Goal: Transaction & Acquisition: Book appointment/travel/reservation

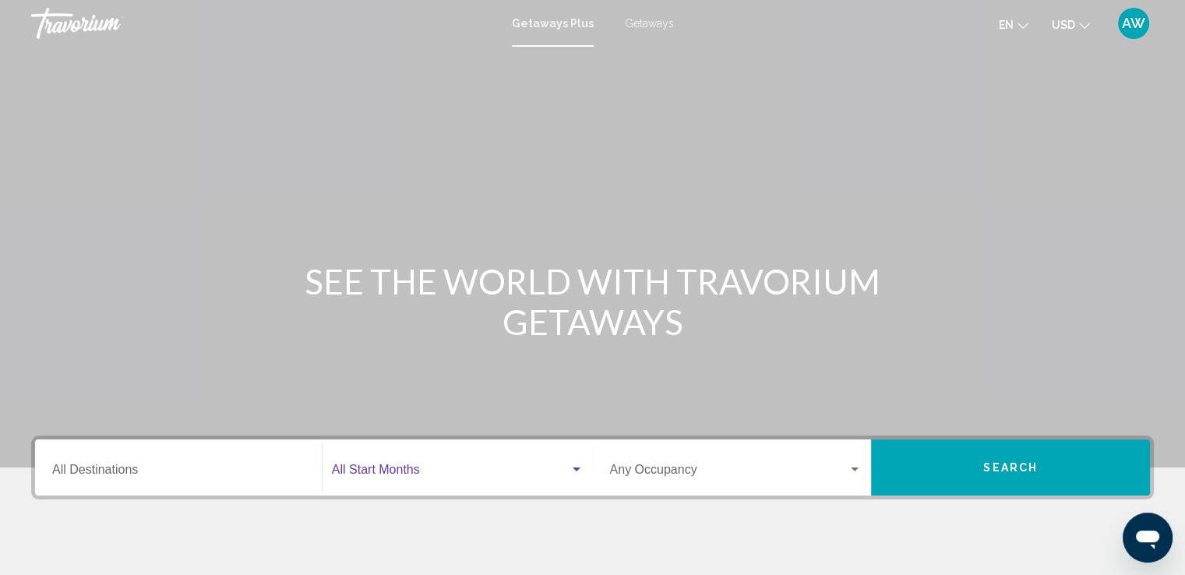
click at [574, 473] on div "Search widget" at bounding box center [577, 470] width 14 height 12
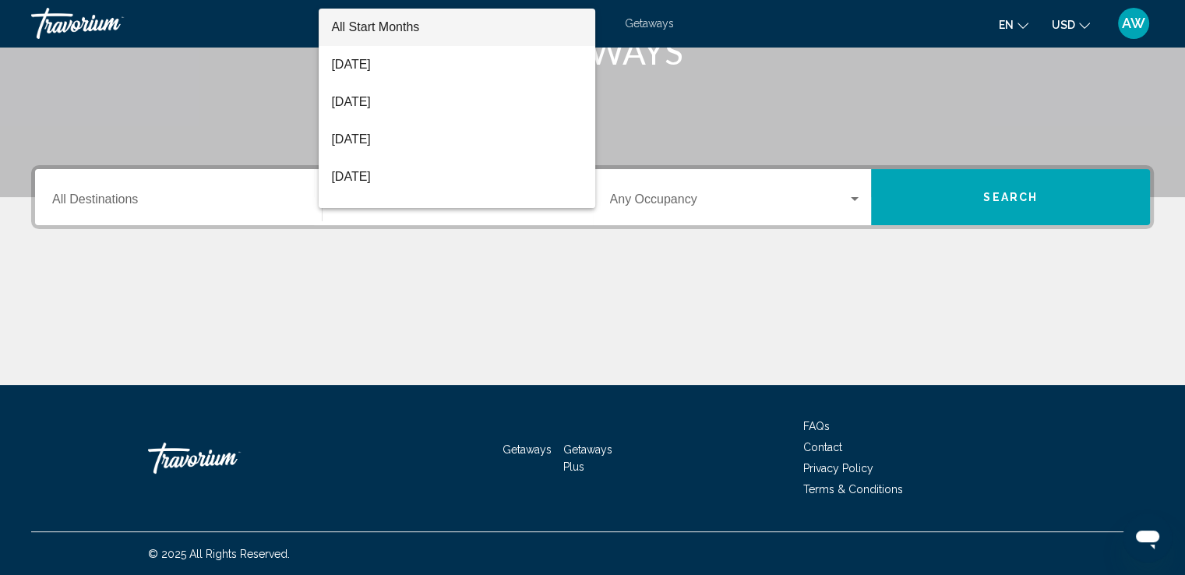
scroll to position [271, 0]
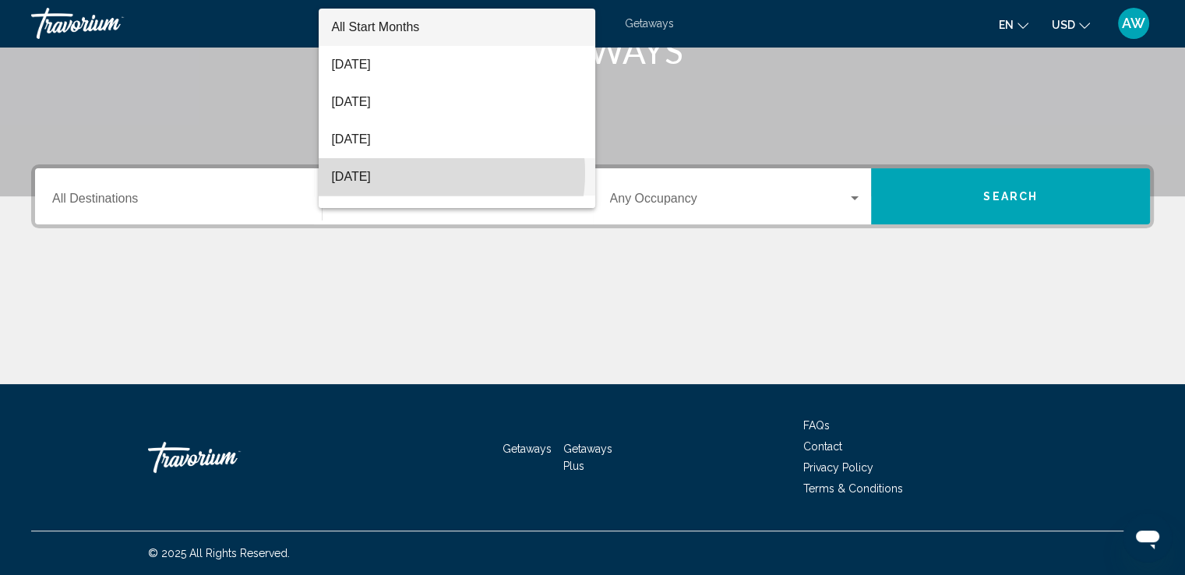
click at [414, 173] on span "November 2025" at bounding box center [457, 176] width 252 height 37
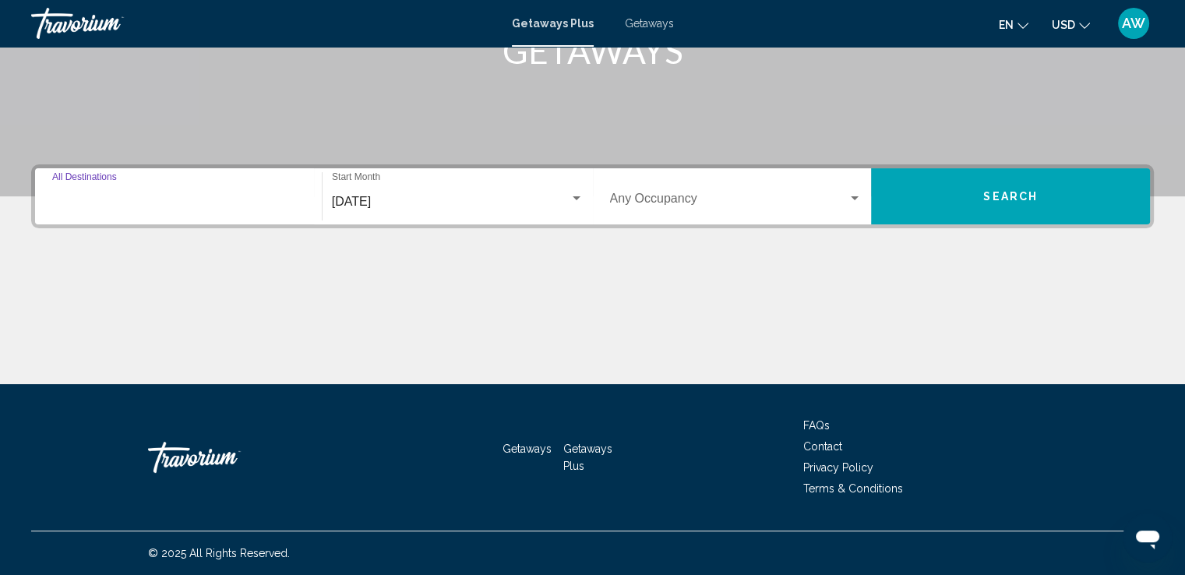
click at [175, 196] on input "Destination All Destinations" at bounding box center [178, 202] width 252 height 14
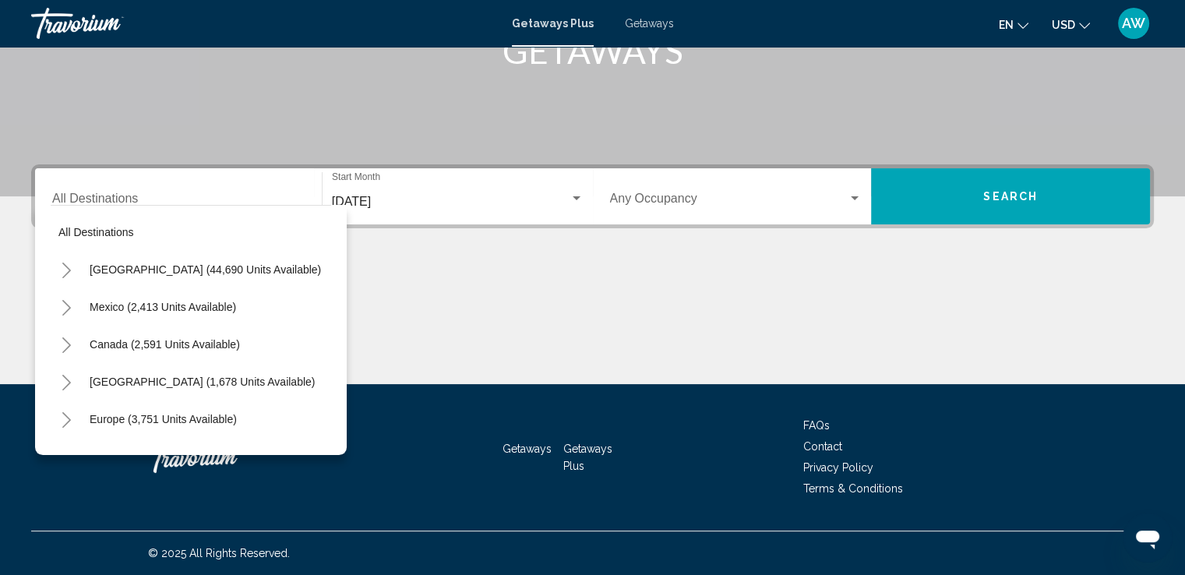
scroll to position [30, 0]
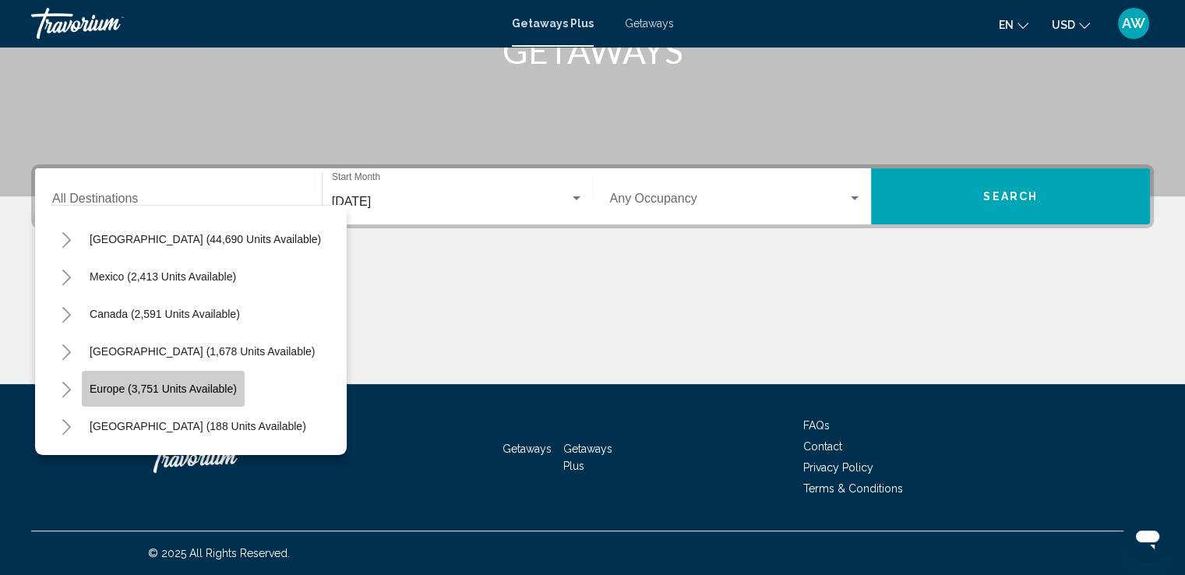
click at [108, 391] on span "Europe (3,751 units available)" at bounding box center [163, 389] width 147 height 12
type input "**********"
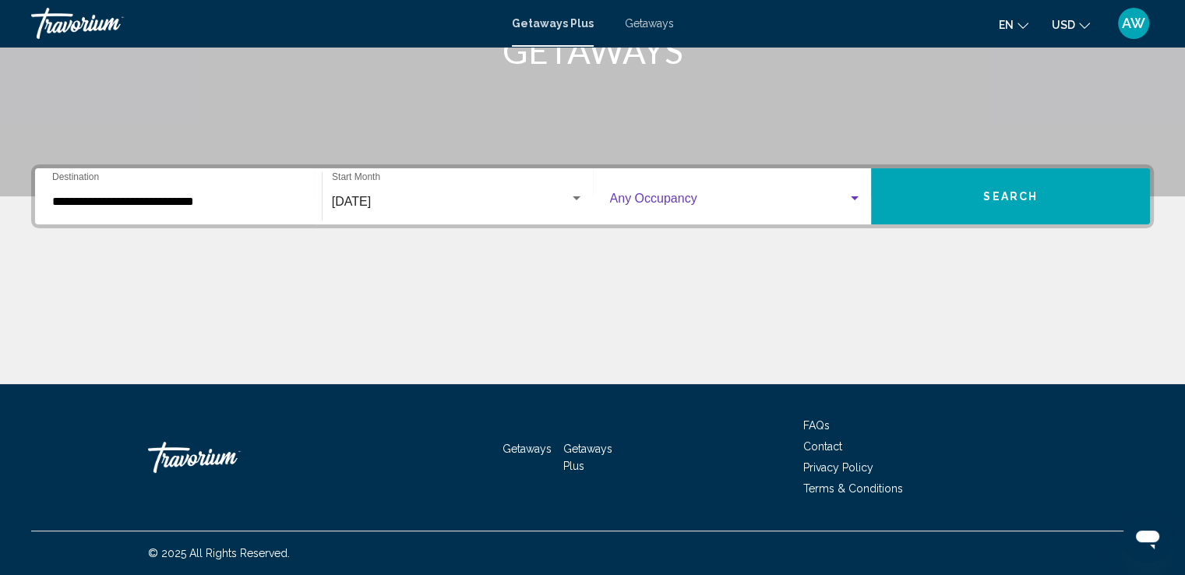
click at [853, 206] on div "Search widget" at bounding box center [736, 202] width 252 height 14
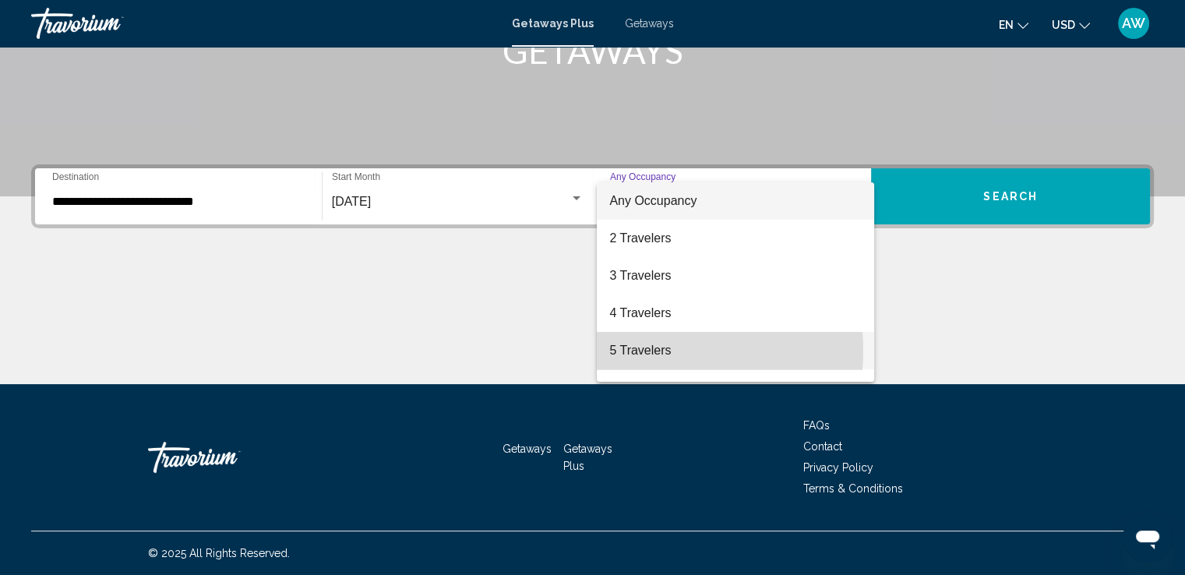
click at [646, 351] on span "5 Travelers" at bounding box center [735, 350] width 252 height 37
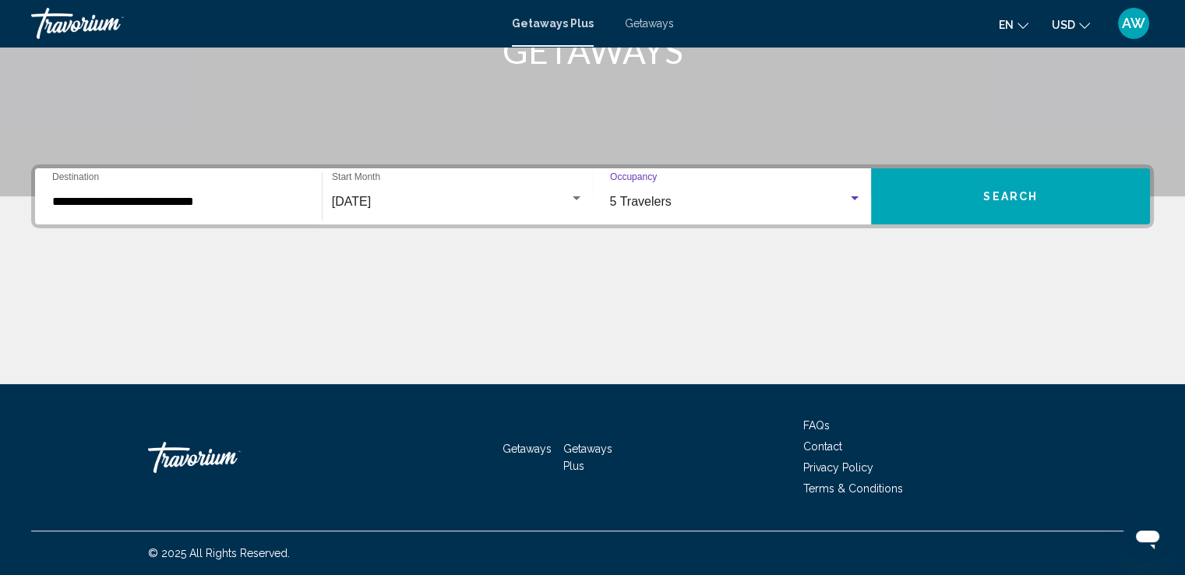
click at [855, 191] on div "5 Travelers Occupancy Any Occupancy" at bounding box center [736, 196] width 252 height 49
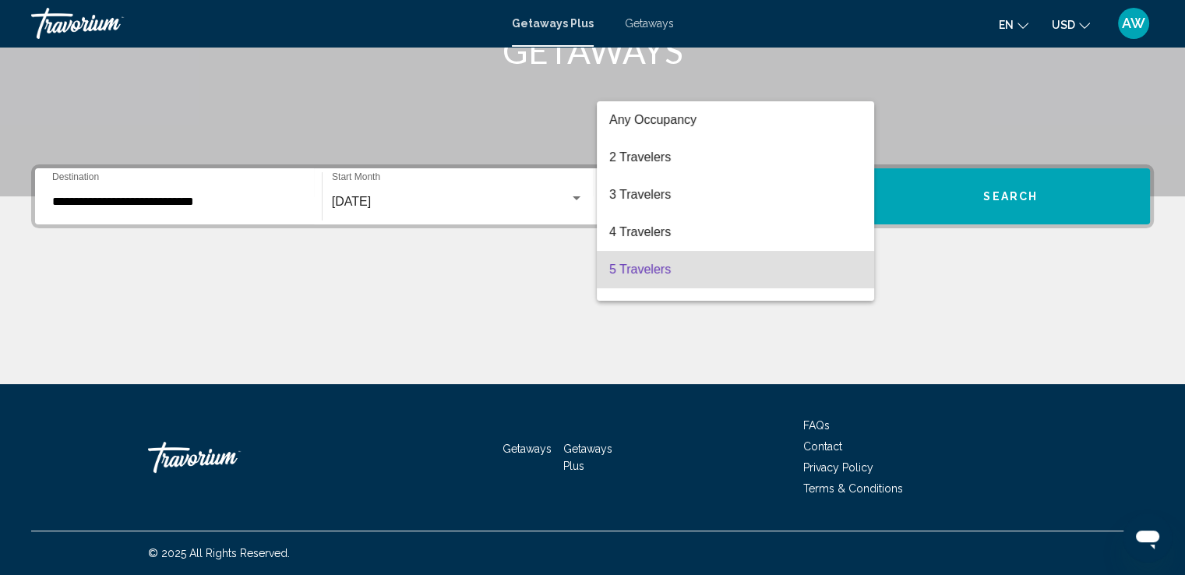
scroll to position [69, 0]
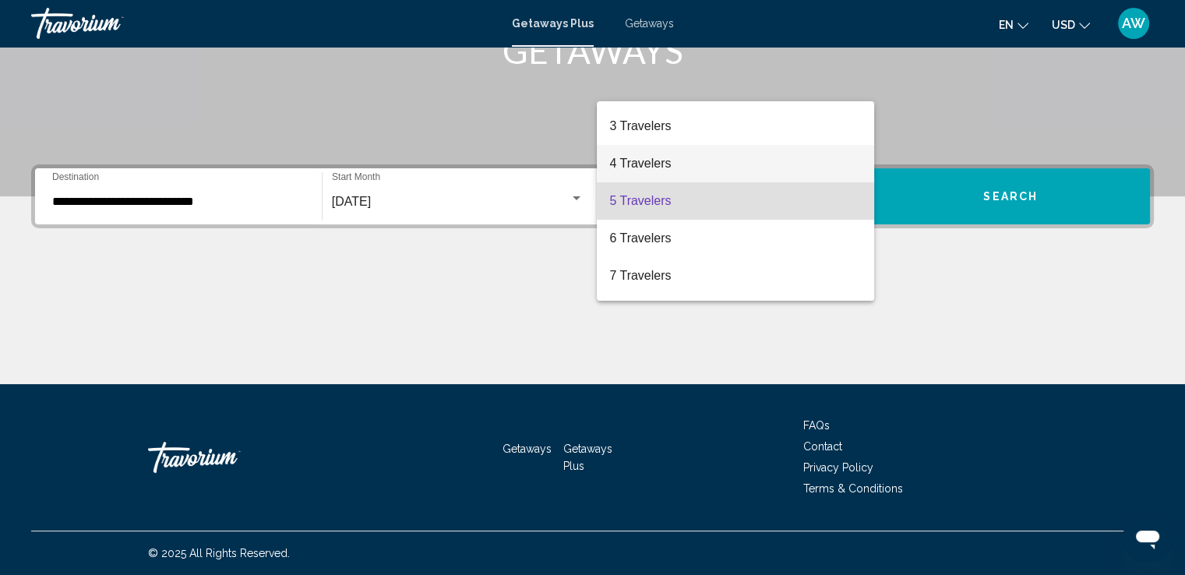
click at [669, 171] on span "4 Travelers" at bounding box center [735, 163] width 252 height 37
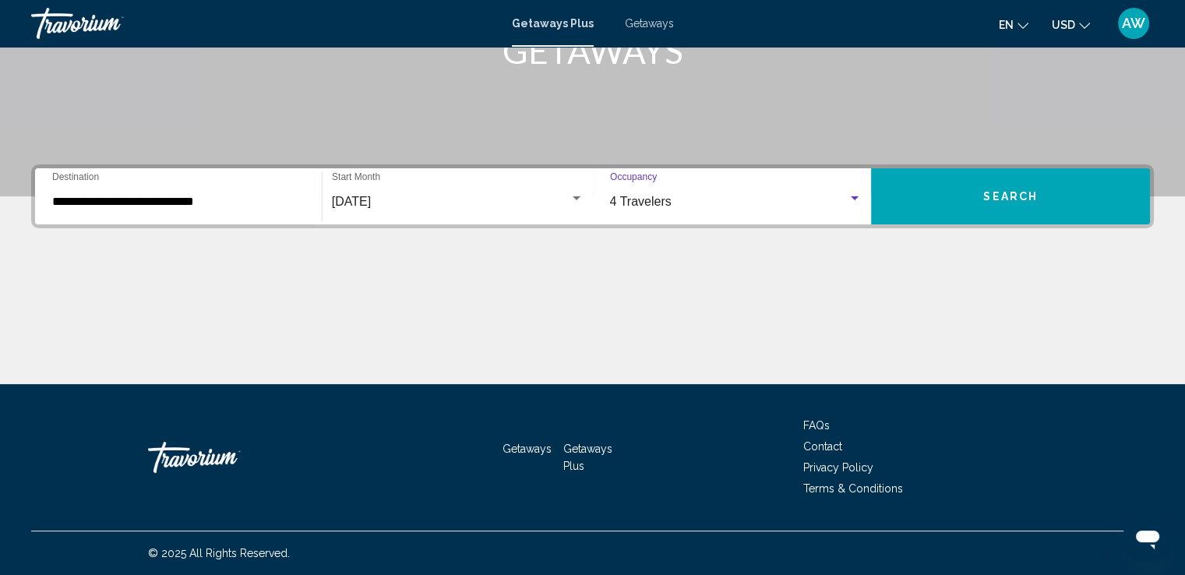
click at [854, 196] on div "Search widget" at bounding box center [855, 198] width 8 height 4
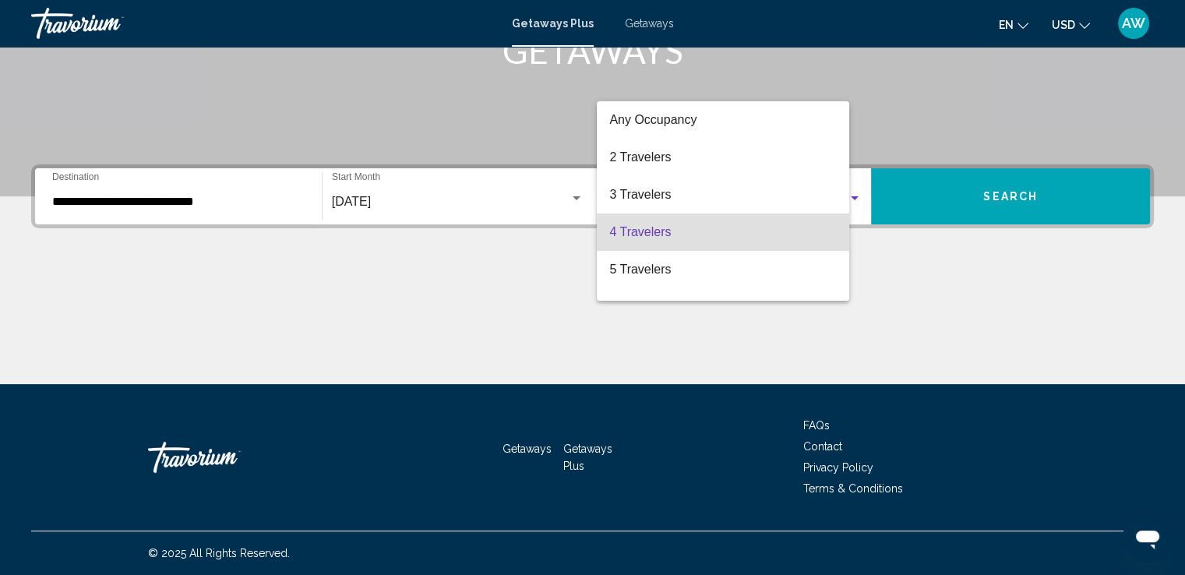
scroll to position [31, 0]
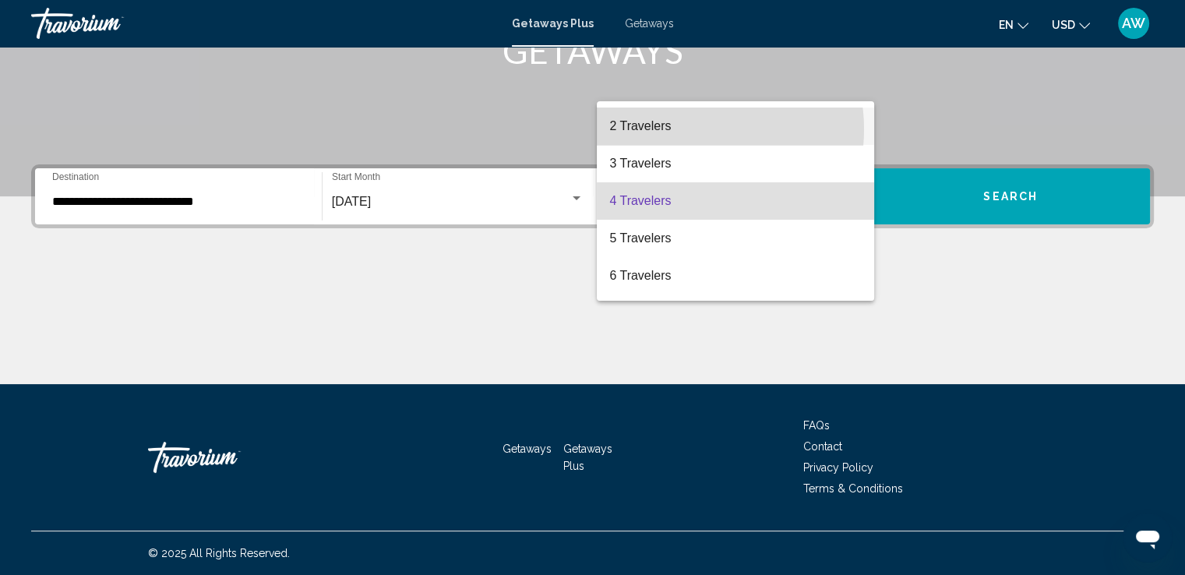
click at [686, 129] on span "2 Travelers" at bounding box center [735, 126] width 252 height 37
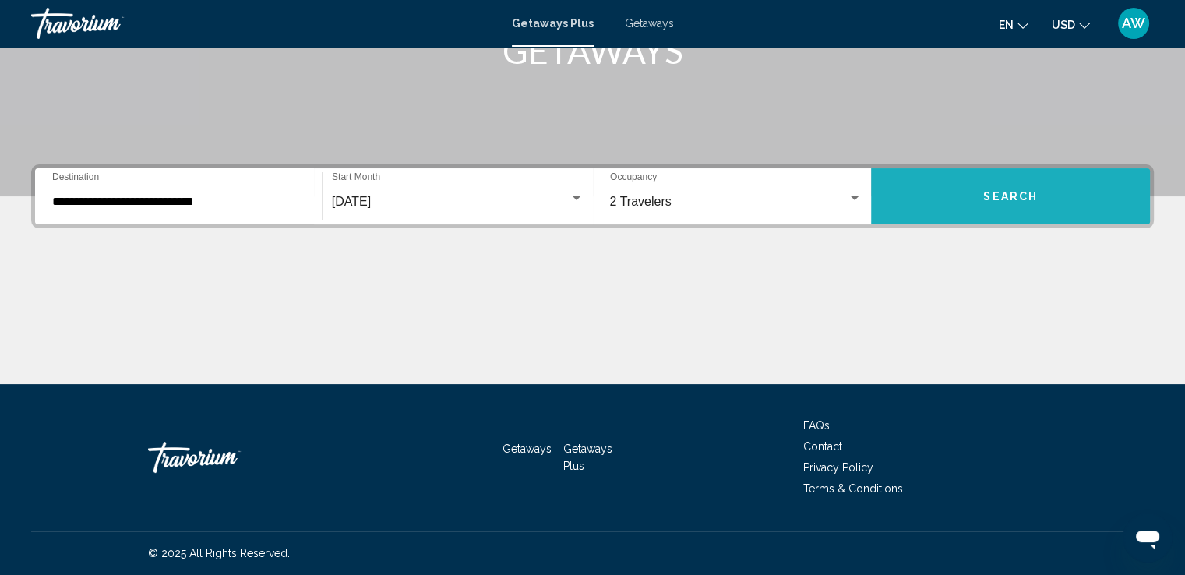
click at [1025, 199] on span "Search" at bounding box center [1010, 197] width 55 height 12
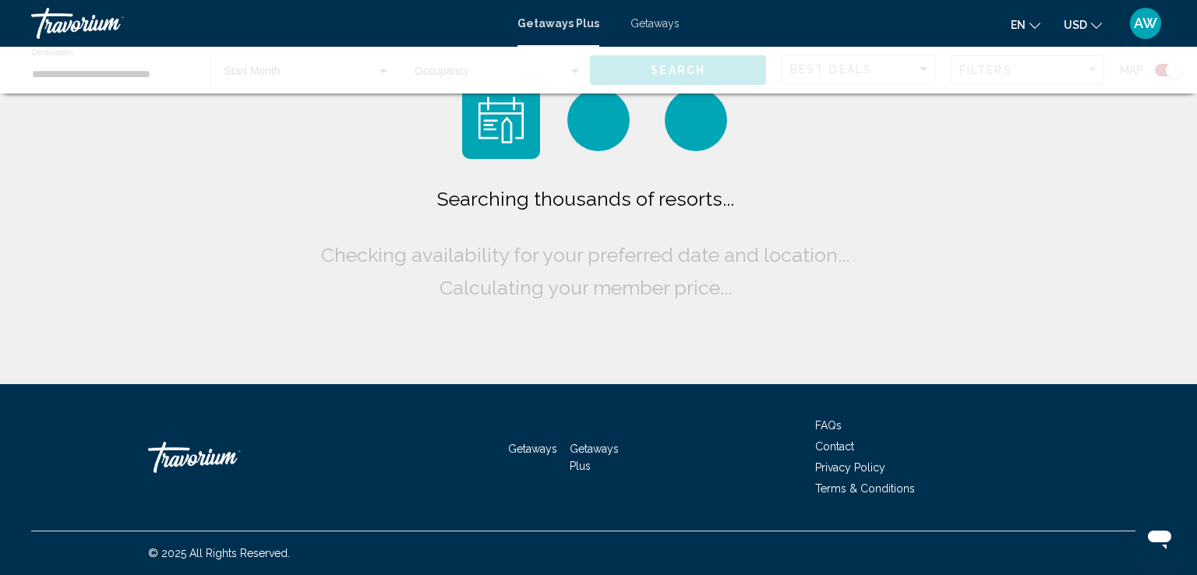
click at [1025, 199] on div "Searching thousands of resorts... Checking availability for your preferred date…" at bounding box center [598, 192] width 1197 height 384
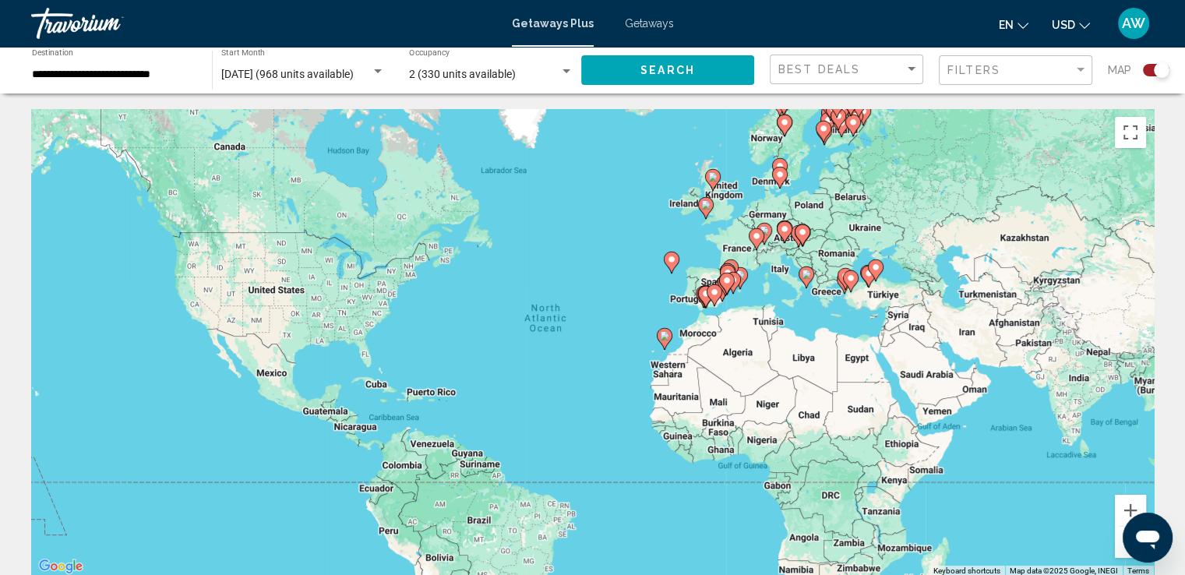
click at [795, 259] on div "To activate drag with keyboard, press Alt + Enter. Once in keyboard drag state,…" at bounding box center [592, 343] width 1123 height 468
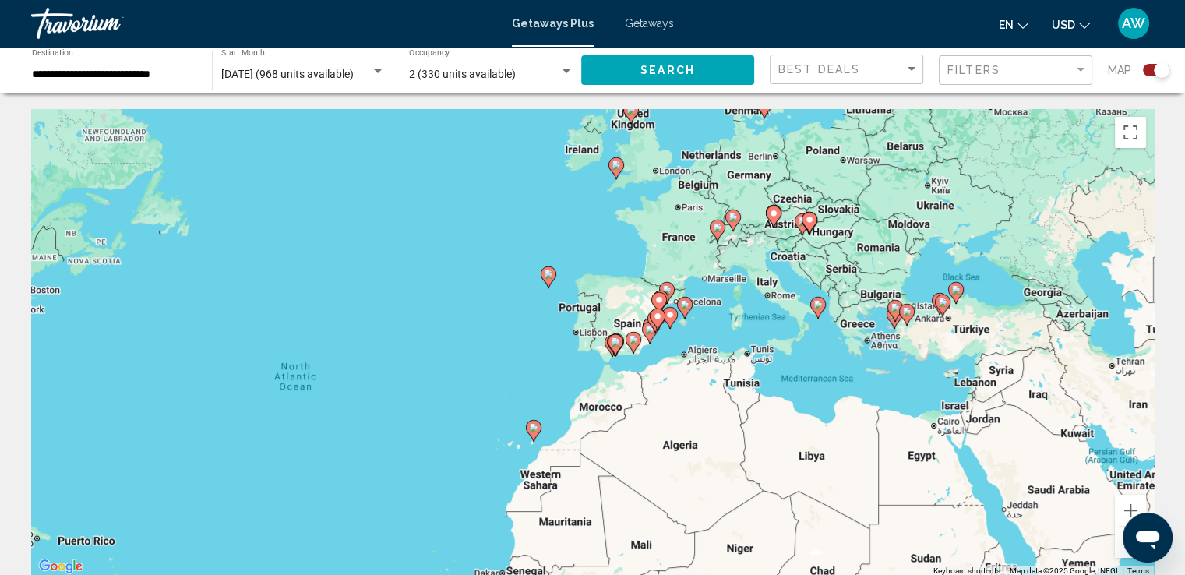
click at [789, 250] on div "To activate drag with keyboard, press Alt + Enter. Once in keyboard drag state,…" at bounding box center [592, 343] width 1123 height 468
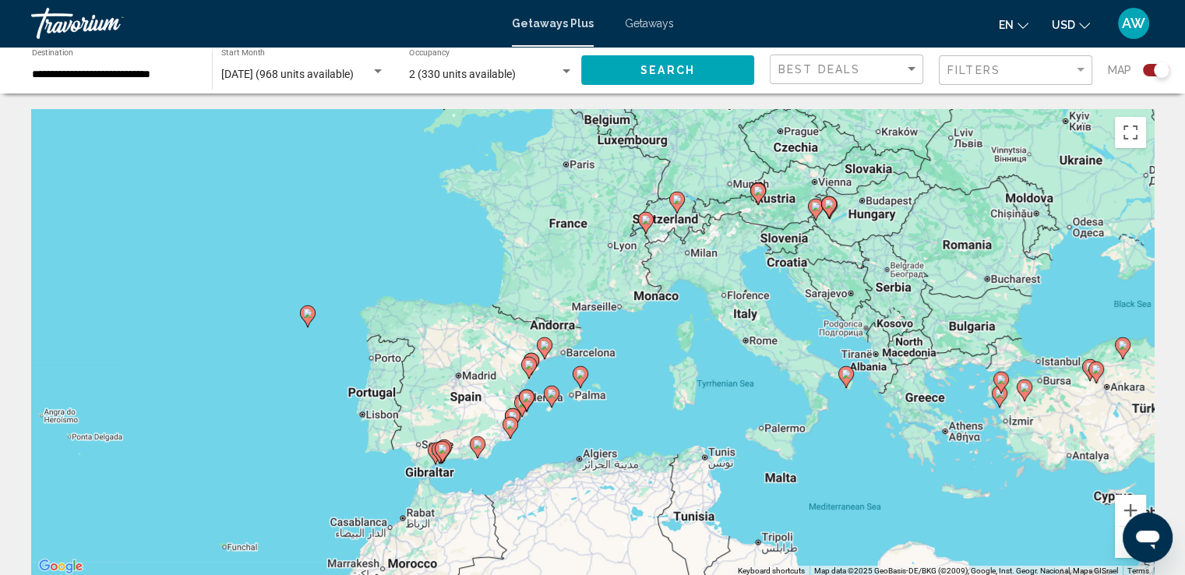
click at [789, 241] on div "To activate drag with keyboard, press Alt + Enter. Once in keyboard drag state,…" at bounding box center [592, 343] width 1123 height 468
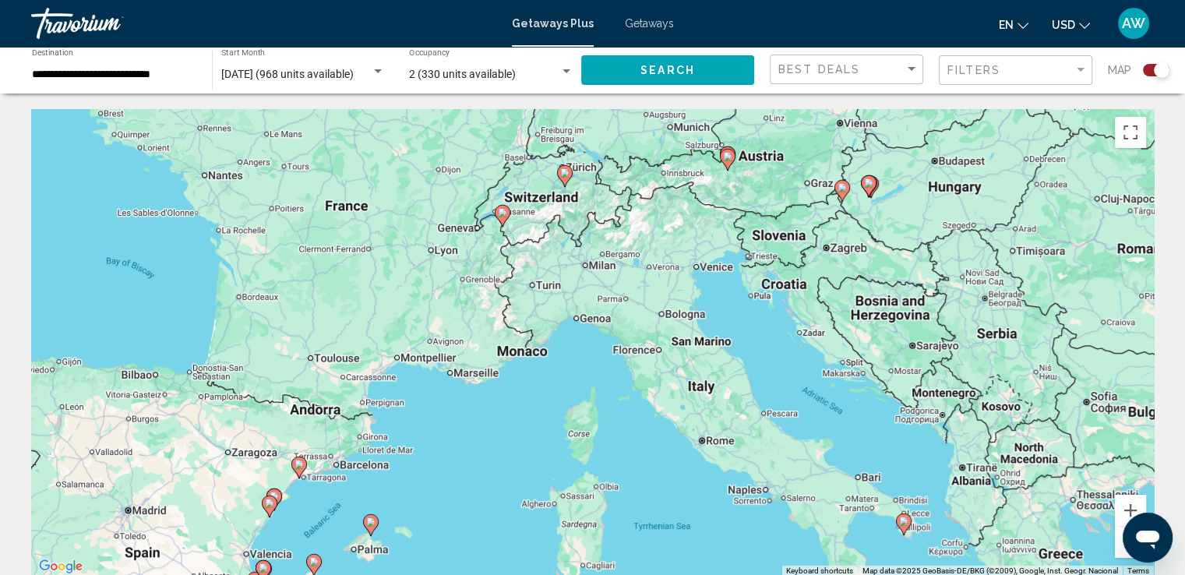
click at [841, 193] on icon "Main content" at bounding box center [842, 191] width 14 height 20
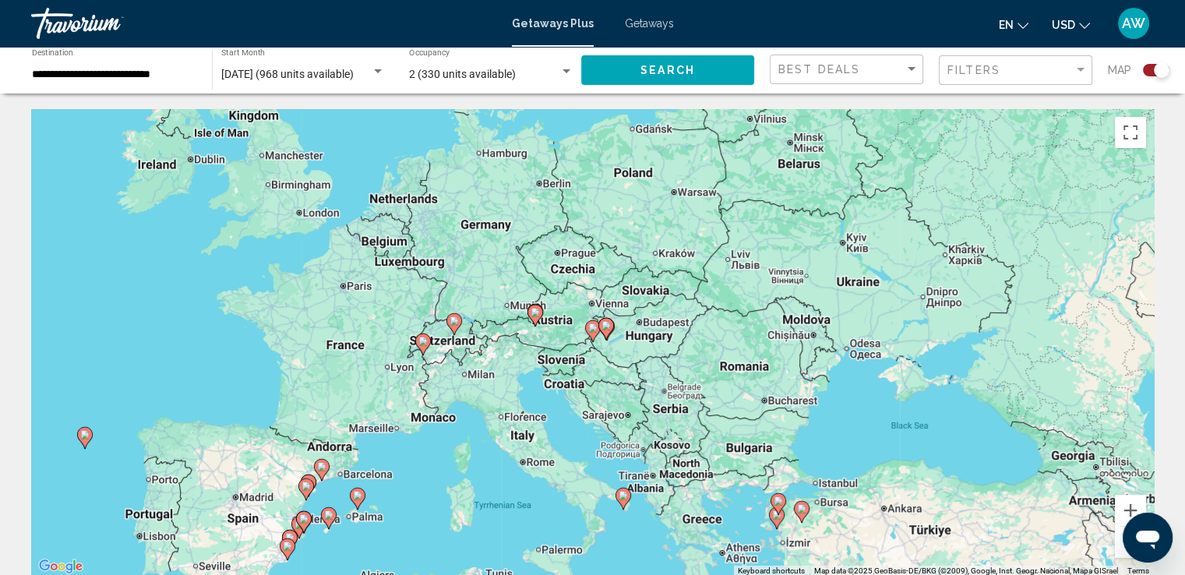
click at [590, 341] on gmp-advanced-marker "Main content" at bounding box center [593, 330] width 16 height 23
type input "**********"
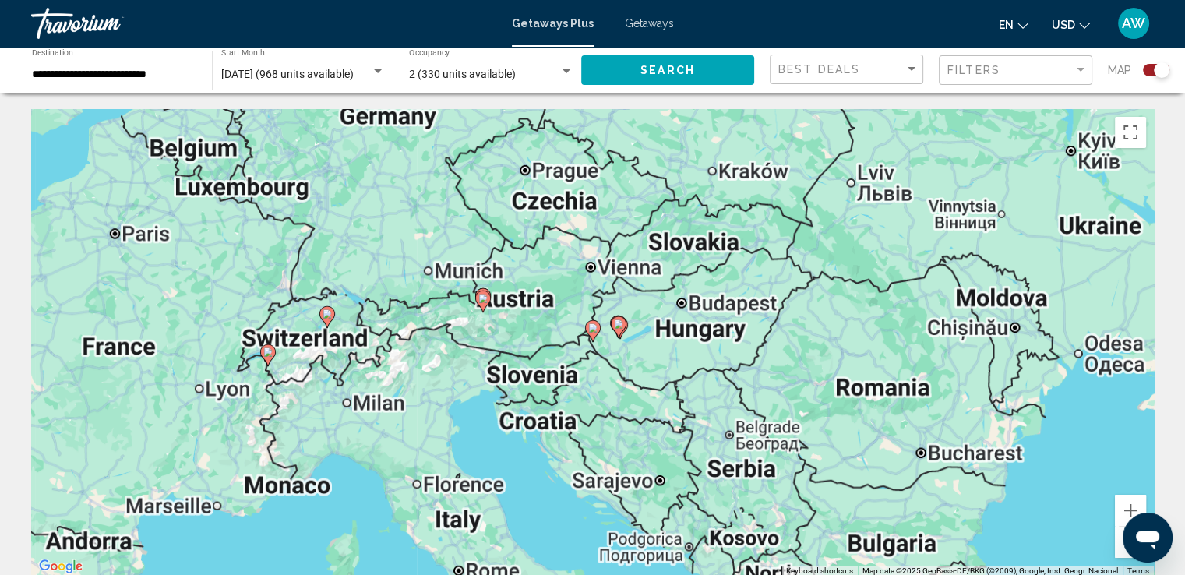
click at [590, 341] on gmp-advanced-marker "Main content" at bounding box center [593, 330] width 16 height 23
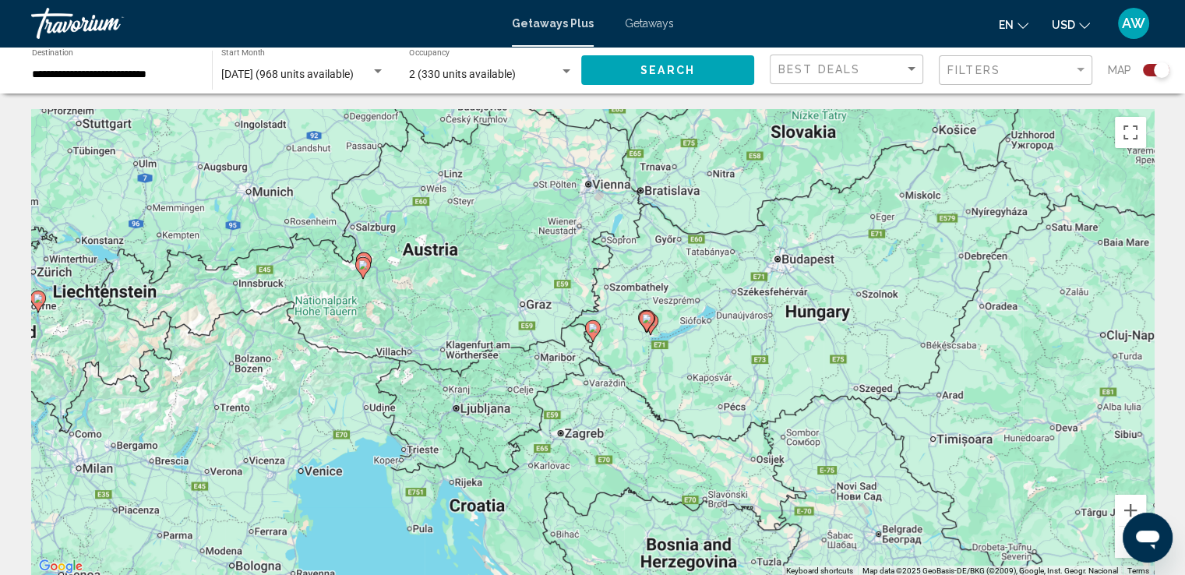
click at [590, 341] on gmp-advanced-marker "Main content" at bounding box center [593, 330] width 16 height 23
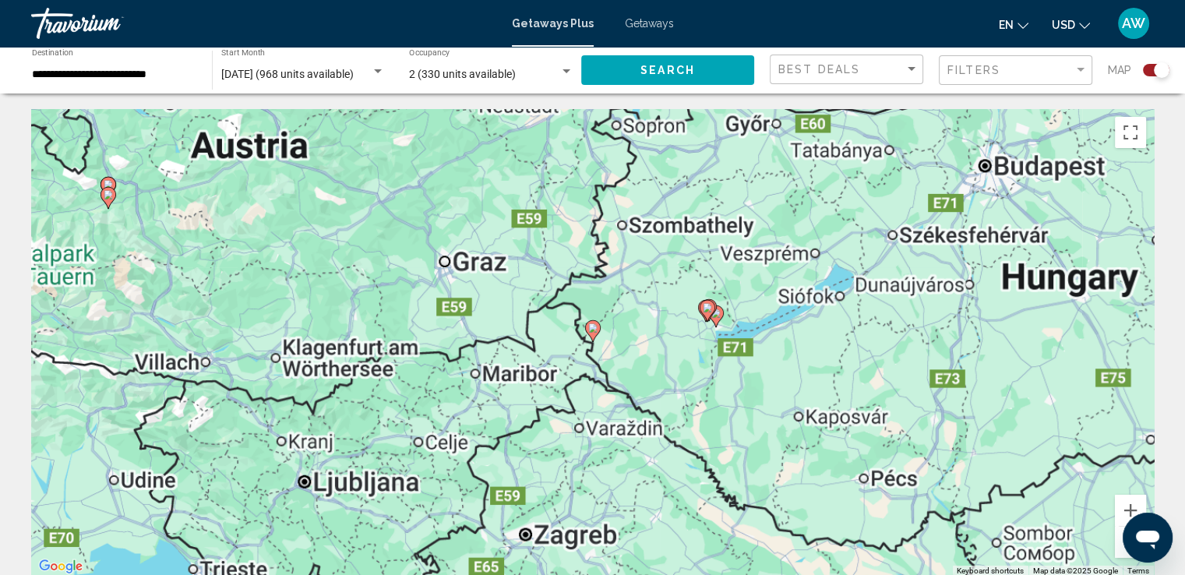
click at [590, 341] on gmp-advanced-marker "Main content" at bounding box center [593, 330] width 16 height 23
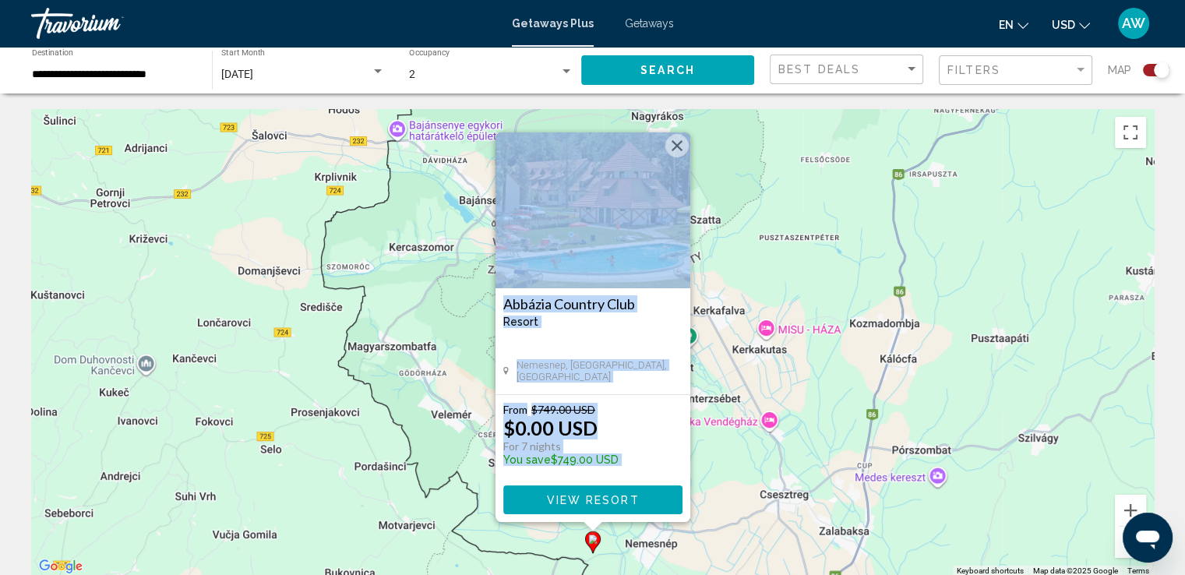
click at [584, 306] on h3 "Abbázia Country Club" at bounding box center [592, 304] width 179 height 16
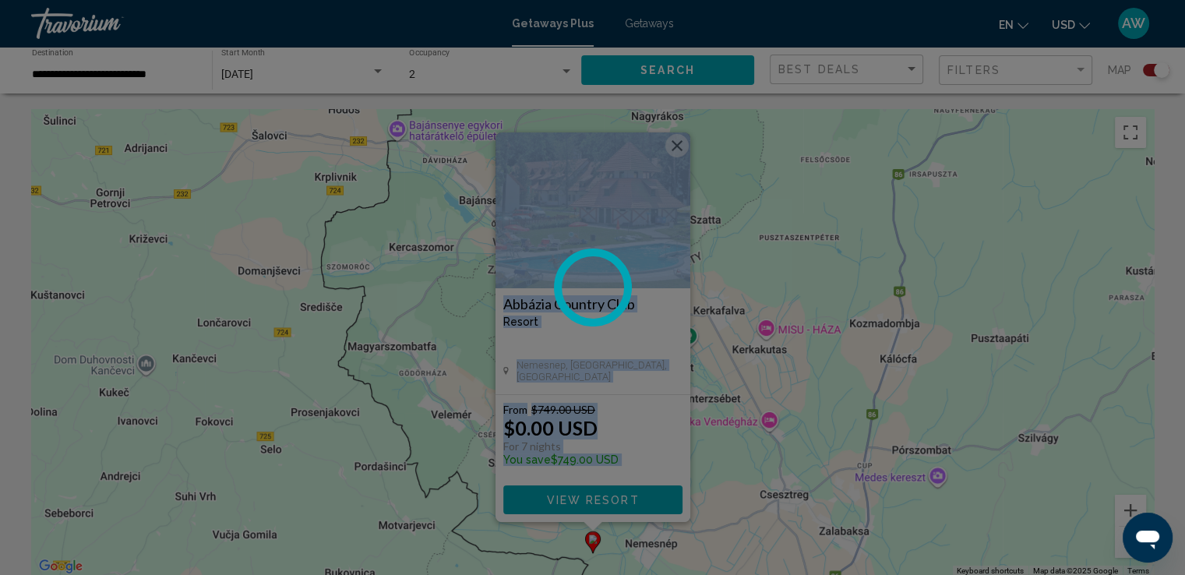
click at [584, 306] on circle at bounding box center [592, 287] width 77 height 77
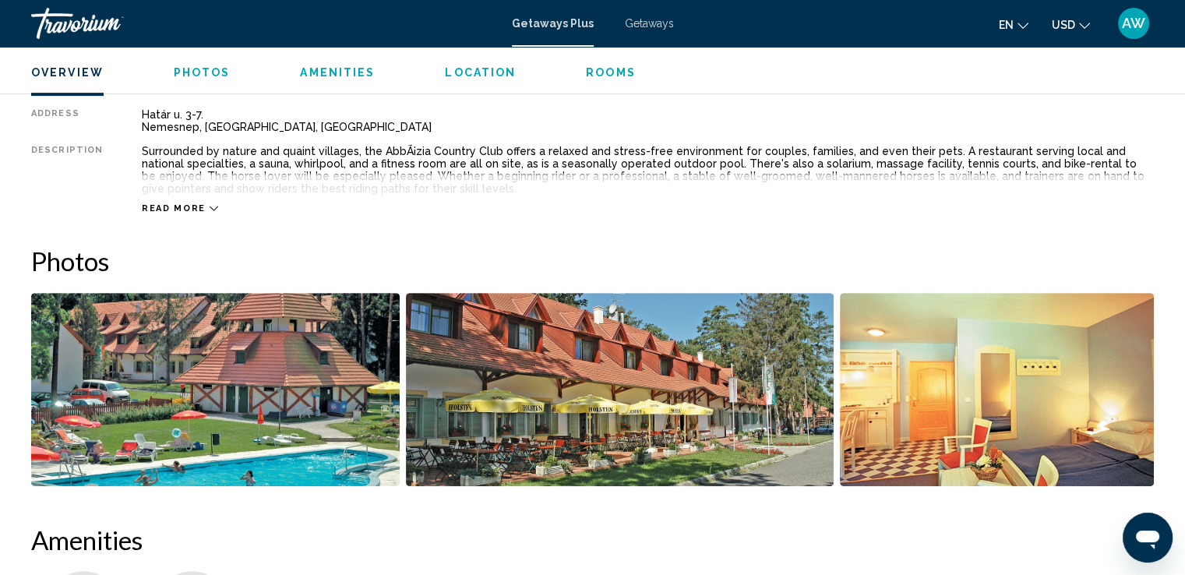
scroll to position [561, 0]
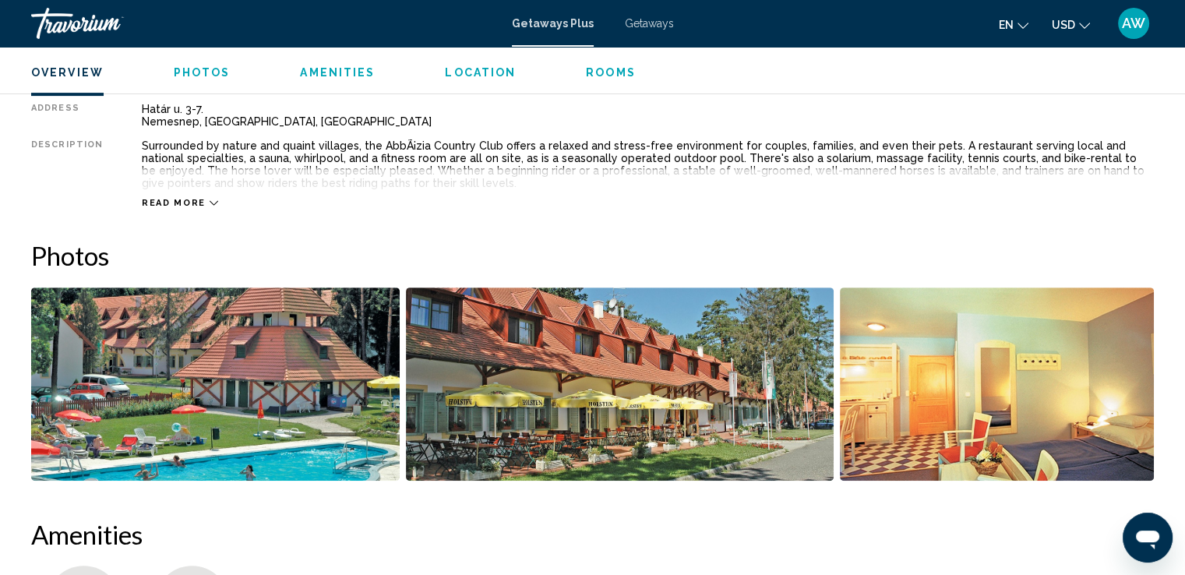
click at [252, 367] on img "Open full-screen image slider" at bounding box center [215, 384] width 369 height 193
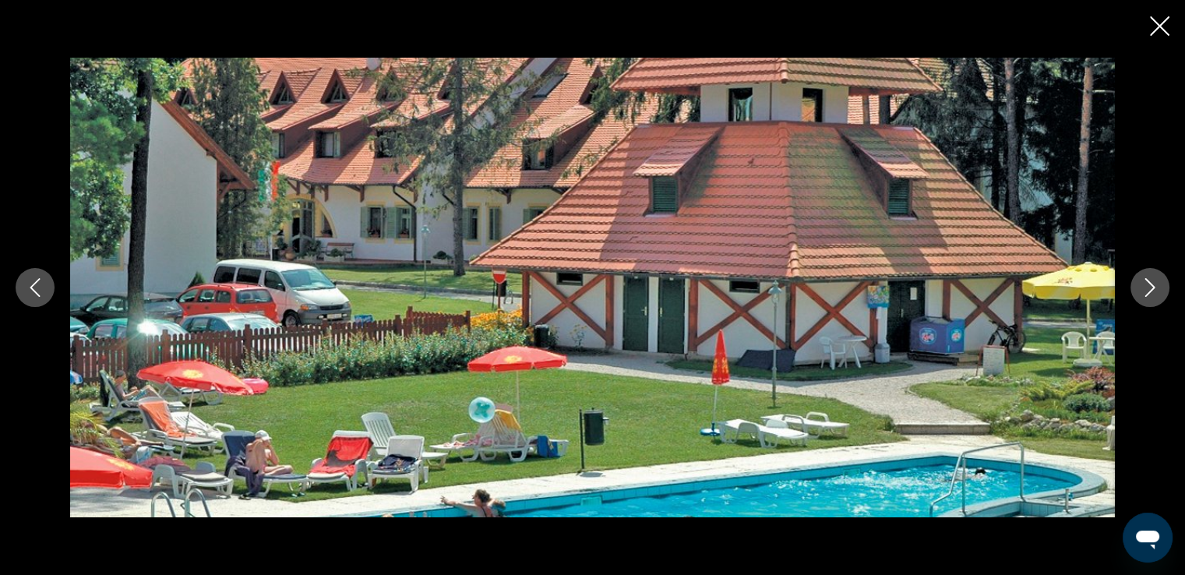
click at [1144, 286] on icon "Next image" at bounding box center [1150, 287] width 19 height 19
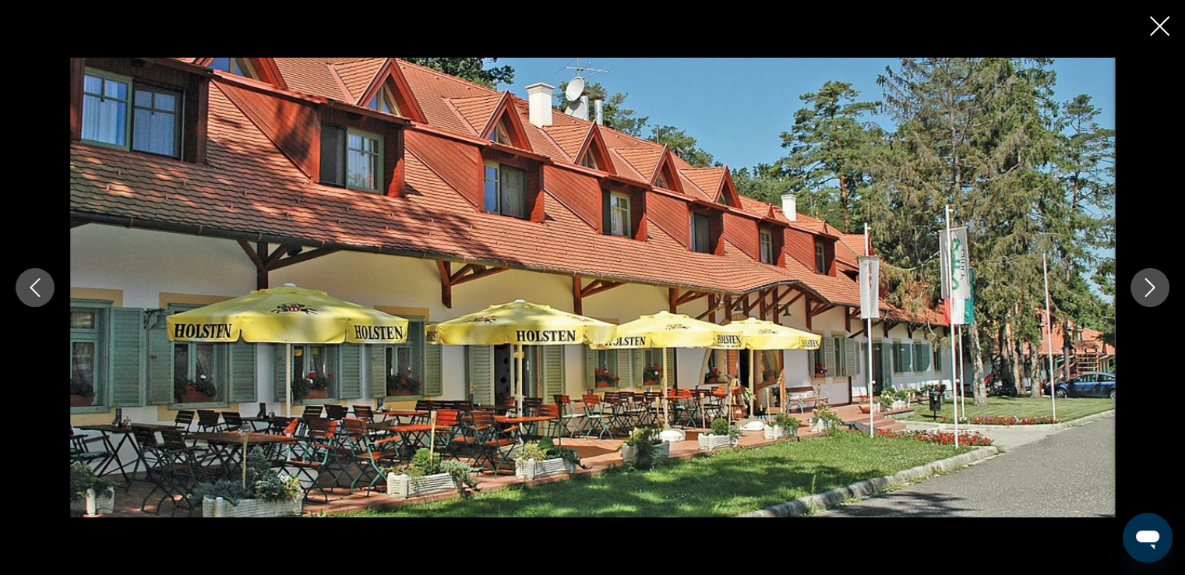
click at [1144, 286] on icon "Next image" at bounding box center [1150, 287] width 19 height 19
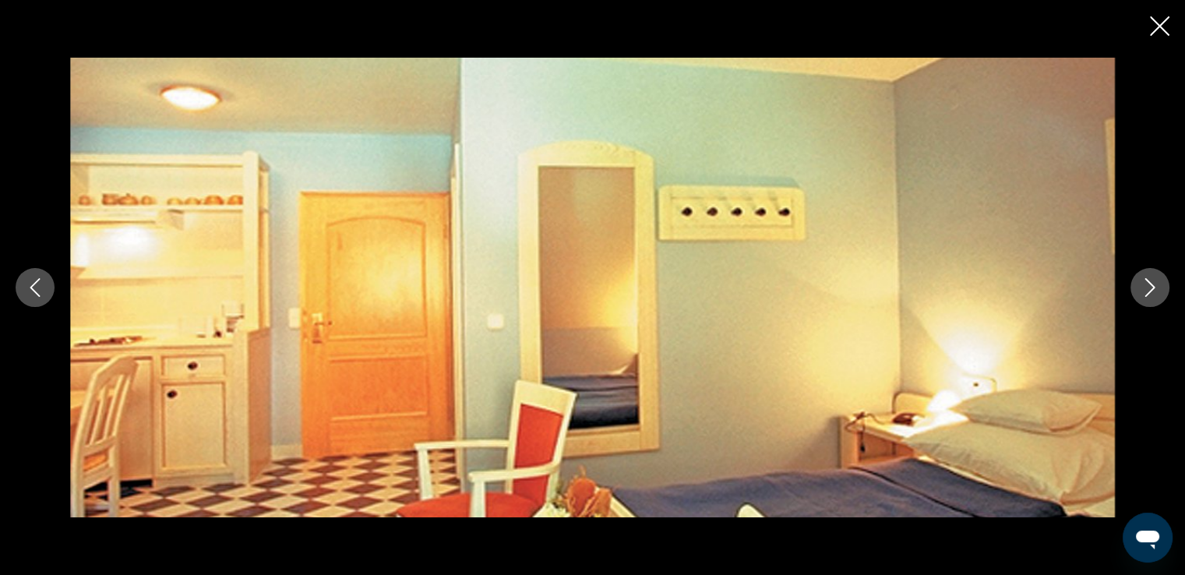
click at [1144, 286] on icon "Next image" at bounding box center [1150, 287] width 19 height 19
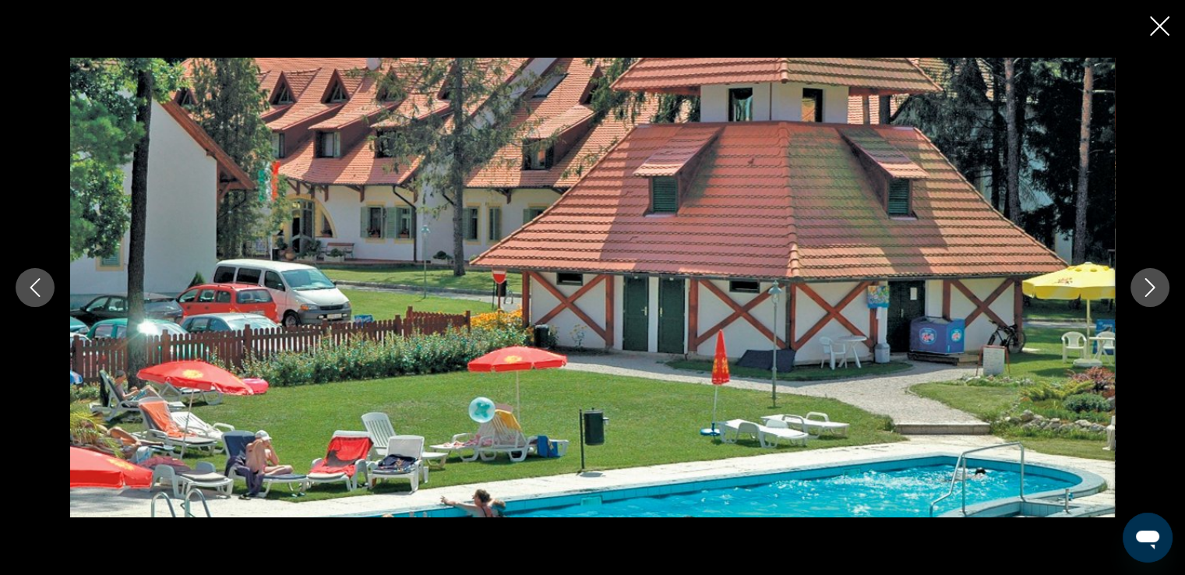
click at [1144, 286] on icon "Next image" at bounding box center [1150, 287] width 19 height 19
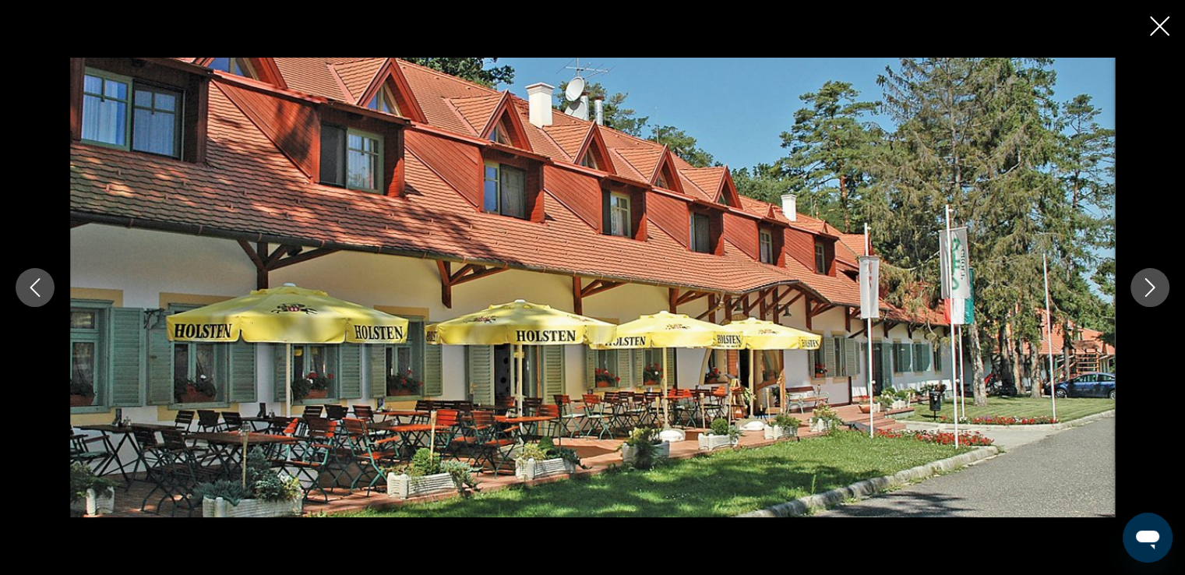
click at [1144, 286] on icon "Next image" at bounding box center [1150, 287] width 19 height 19
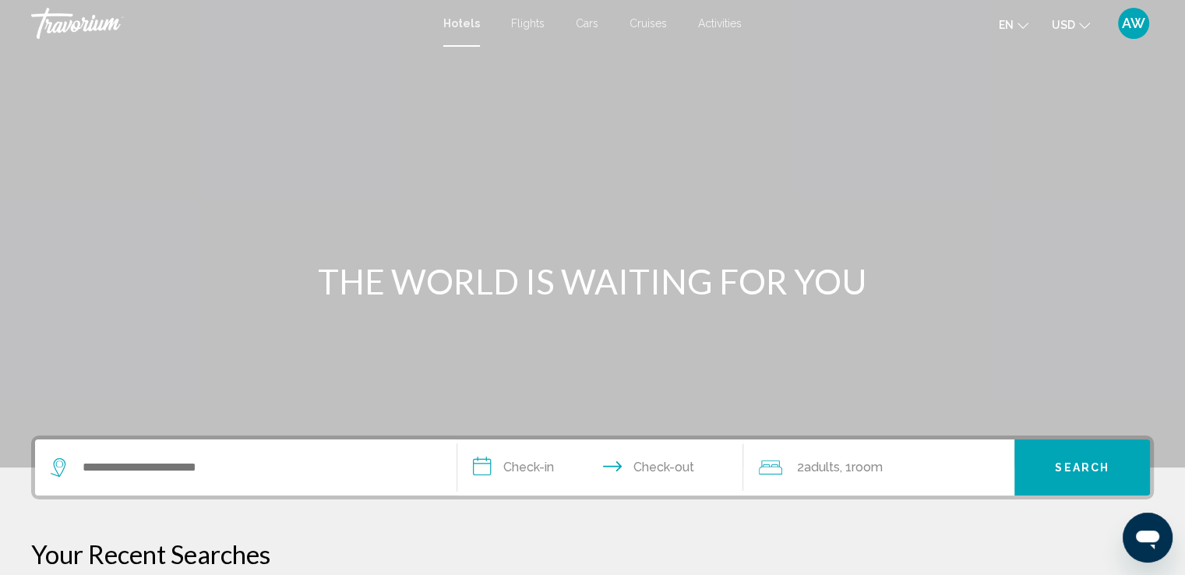
click at [277, 482] on div "Search widget" at bounding box center [246, 467] width 390 height 56
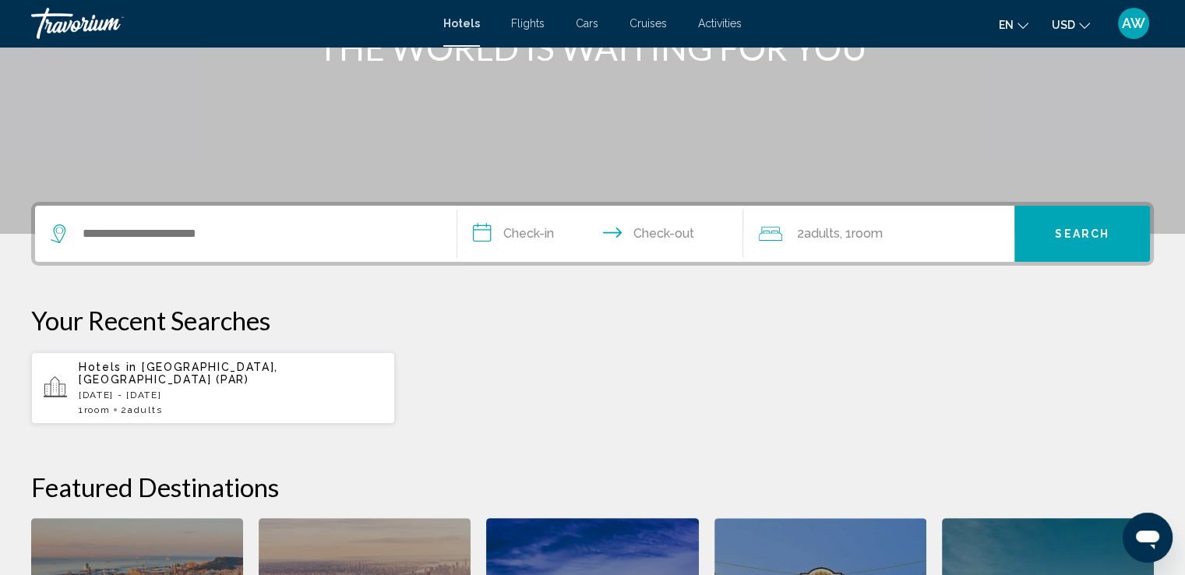
scroll to position [384, 0]
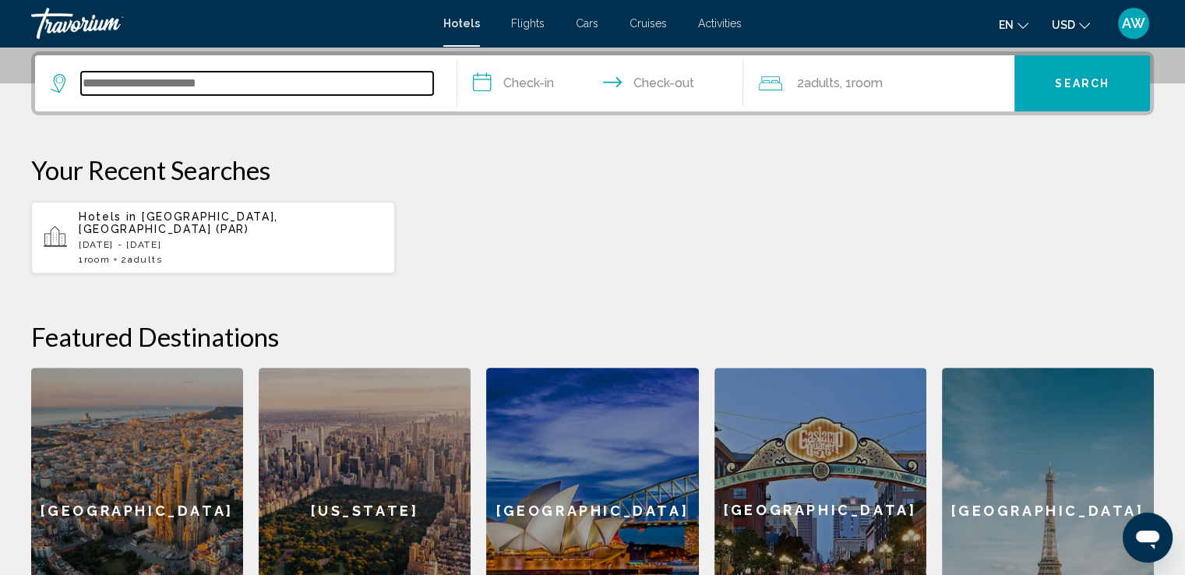
click at [129, 86] on input "Search widget" at bounding box center [257, 83] width 352 height 23
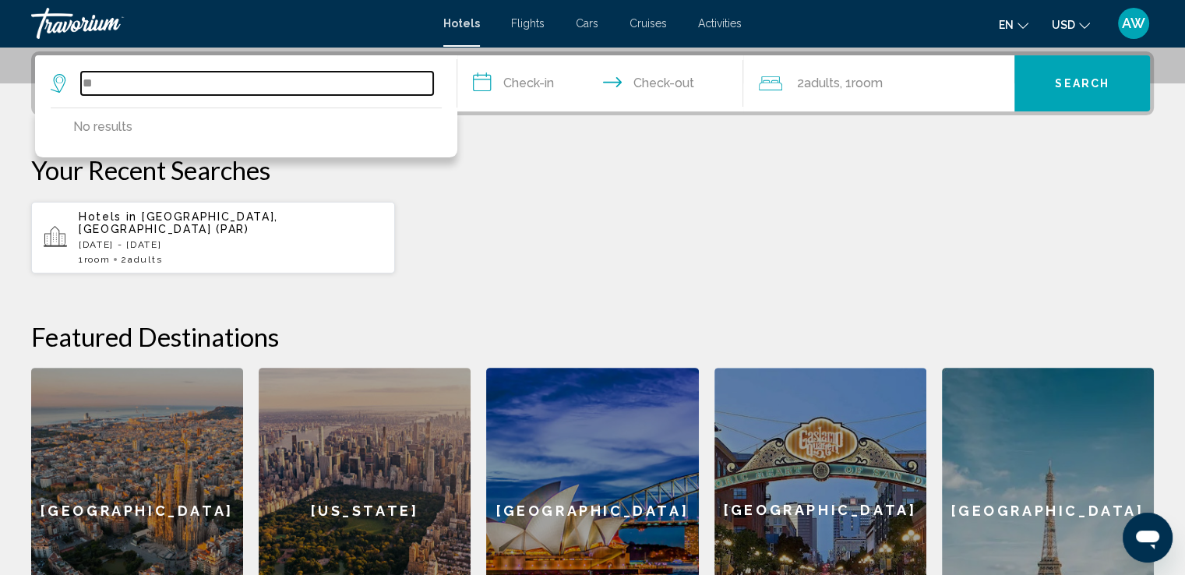
type input "*"
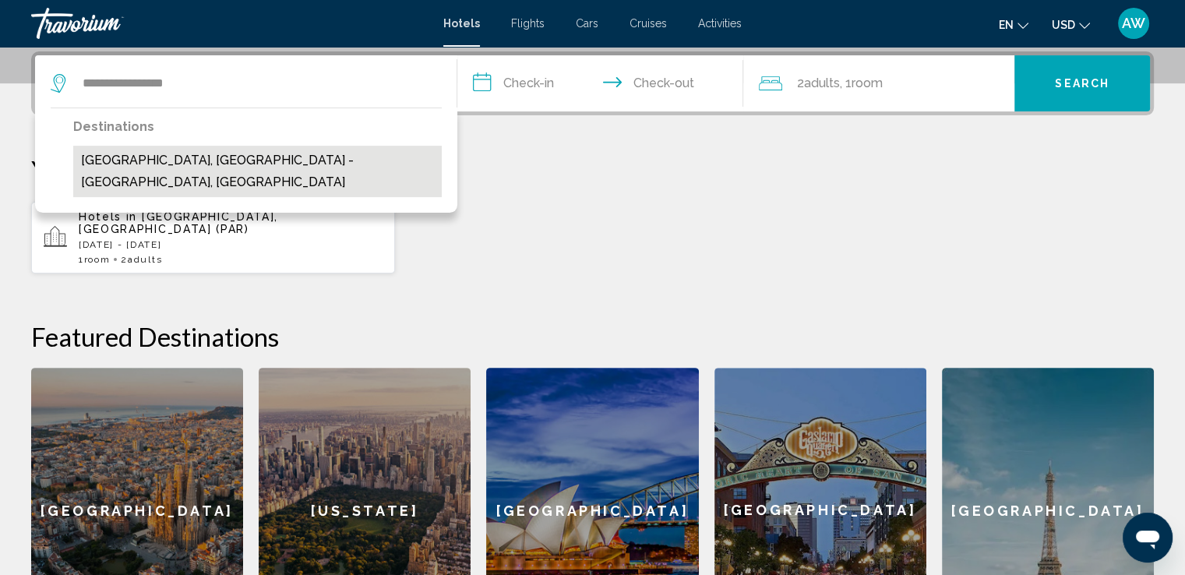
click at [176, 160] on button "[GEOGRAPHIC_DATA], [GEOGRAPHIC_DATA] - [GEOGRAPHIC_DATA], [GEOGRAPHIC_DATA]" at bounding box center [257, 171] width 369 height 51
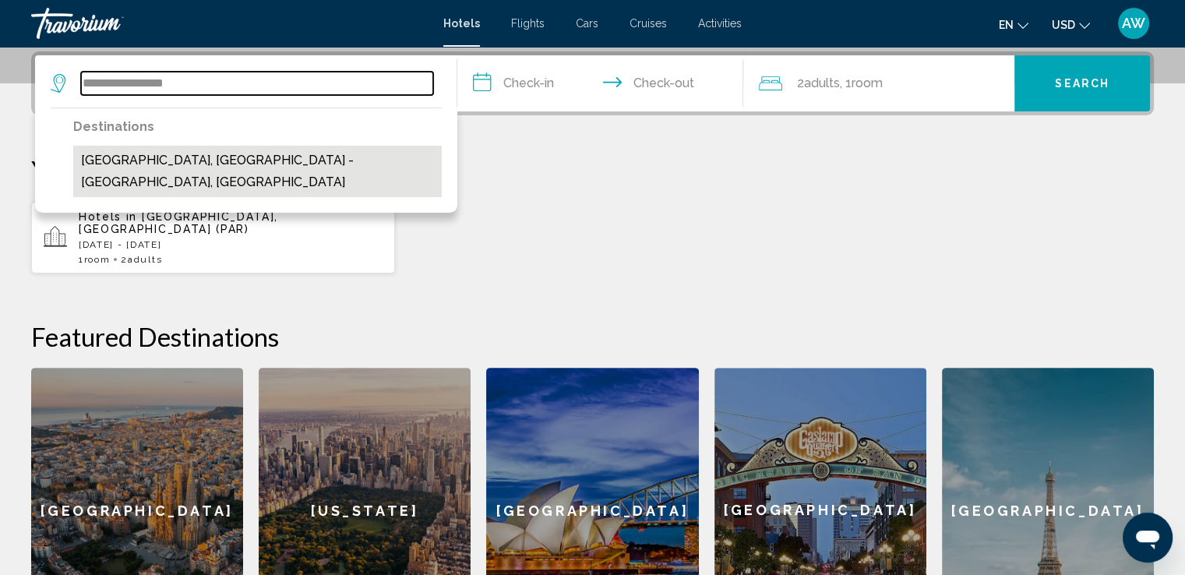
type input "**********"
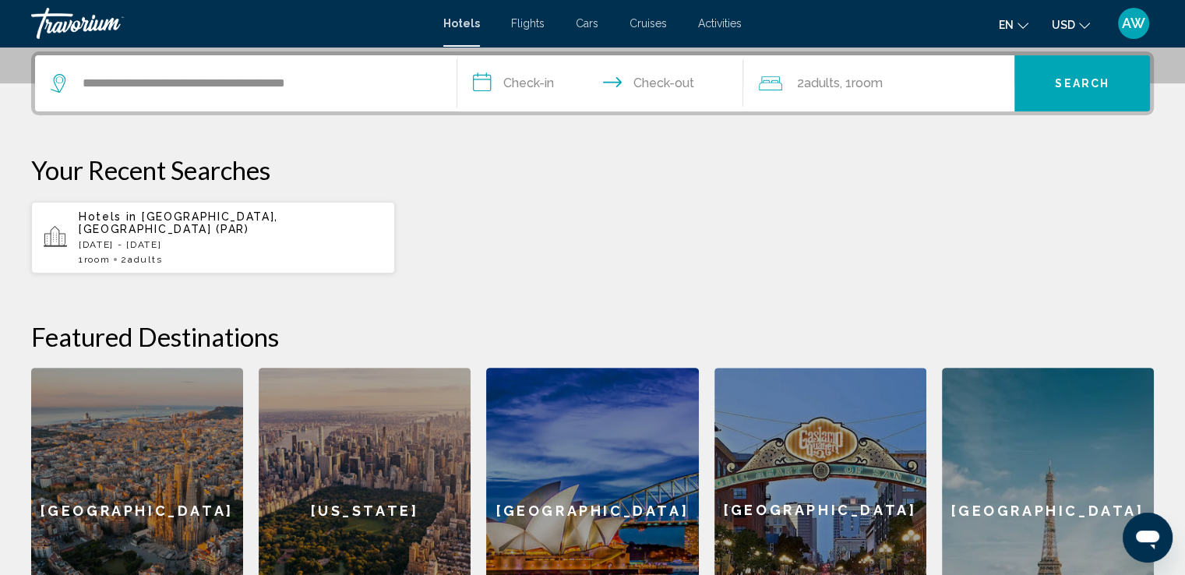
click at [546, 80] on input "**********" at bounding box center [603, 85] width 293 height 61
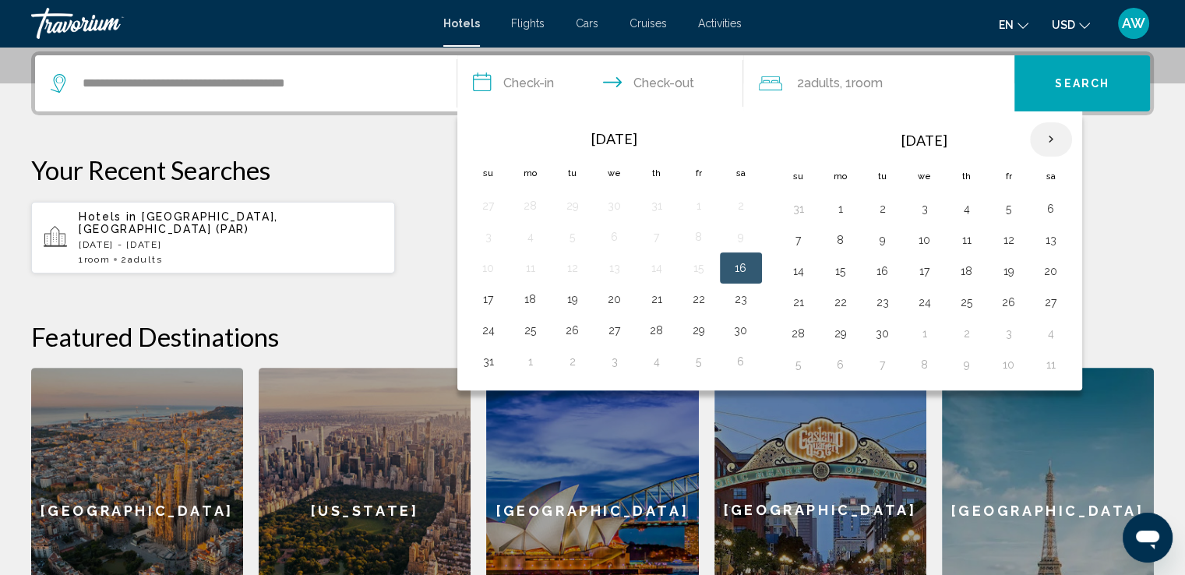
click at [1042, 144] on th "Next month" at bounding box center [1051, 139] width 42 height 34
click at [1000, 241] on button "7" at bounding box center [1009, 240] width 25 height 22
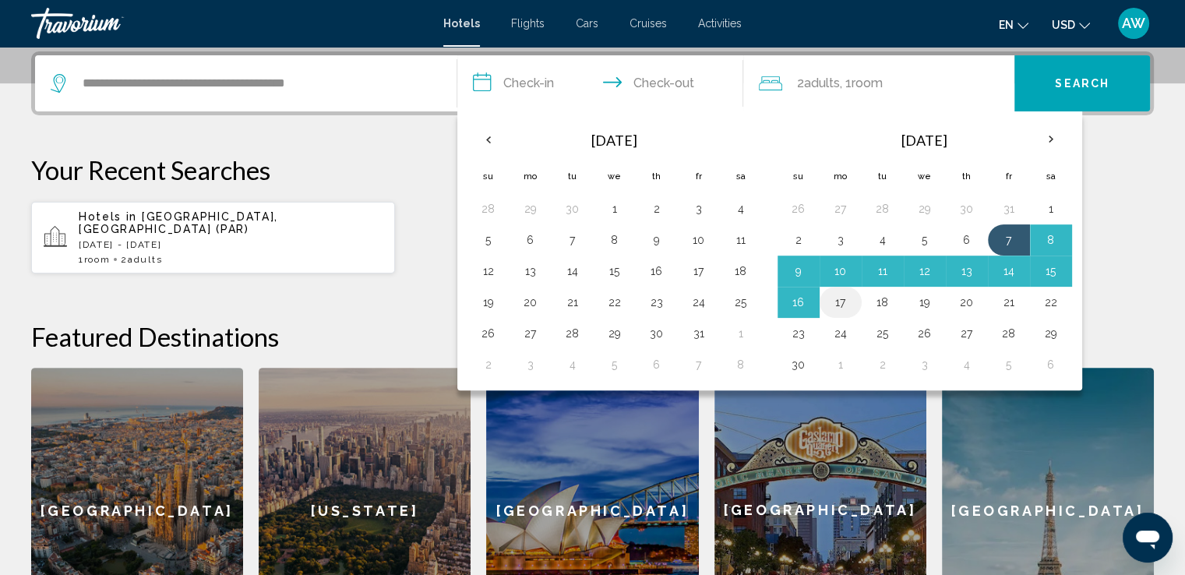
click at [838, 303] on button "17" at bounding box center [840, 302] width 25 height 22
type input "**********"
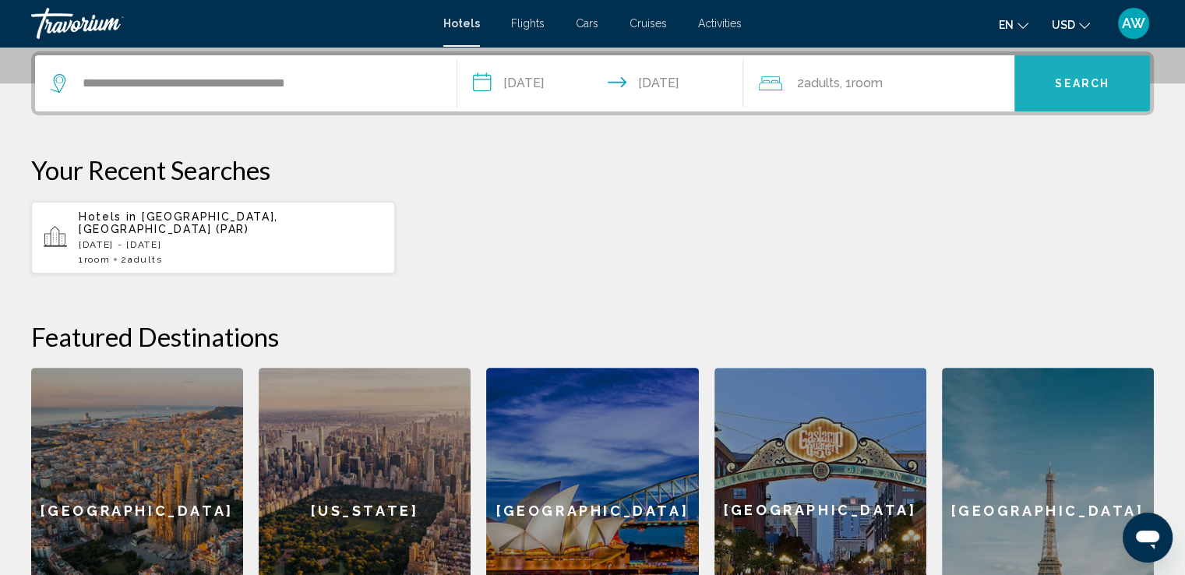
click at [1065, 86] on span "Search" at bounding box center [1082, 84] width 55 height 12
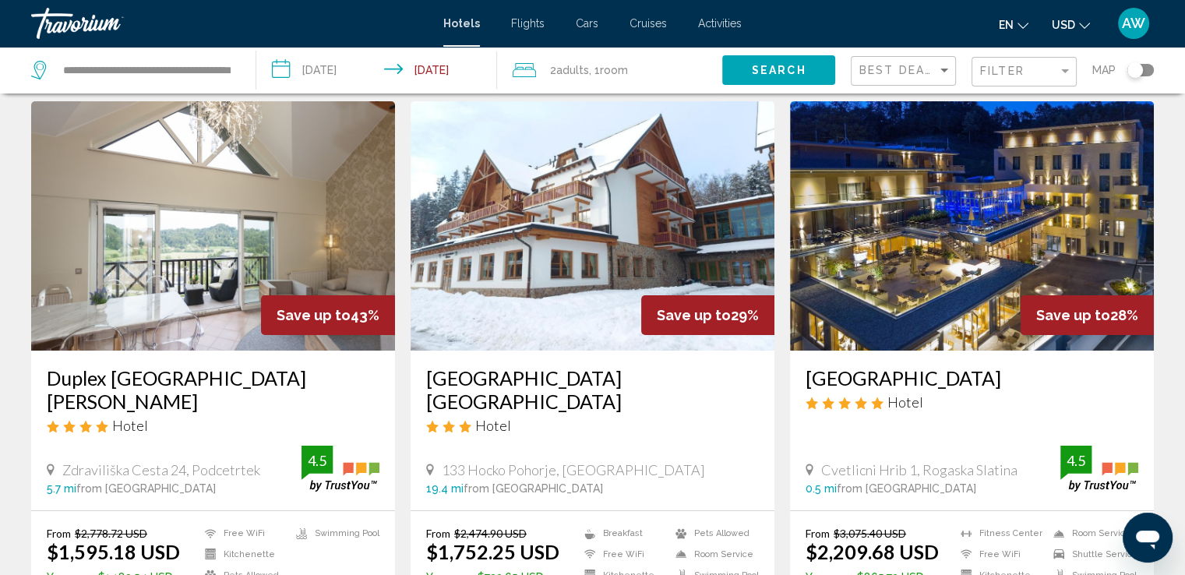
scroll to position [37, 0]
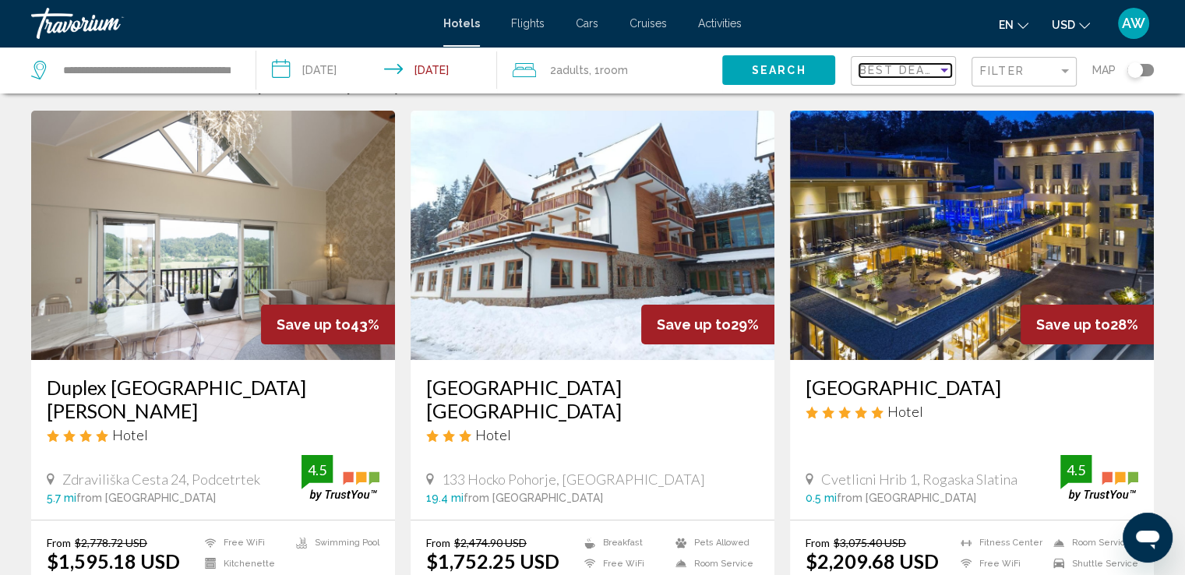
click at [944, 74] on div "Sort by" at bounding box center [944, 70] width 14 height 12
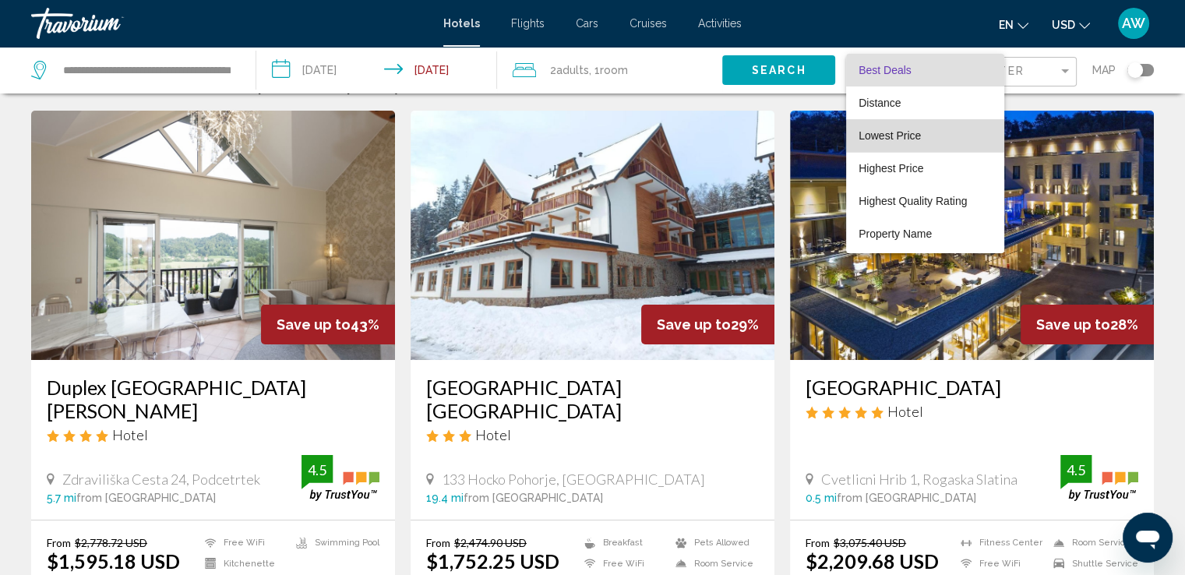
click at [912, 136] on span "Lowest Price" at bounding box center [890, 135] width 62 height 12
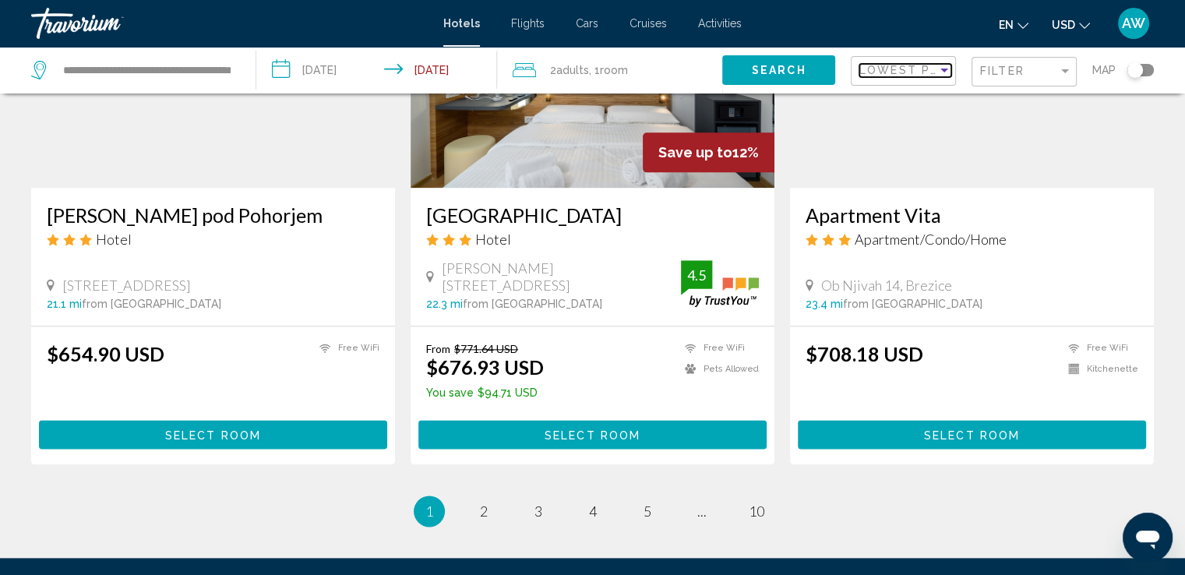
scroll to position [1918, 0]
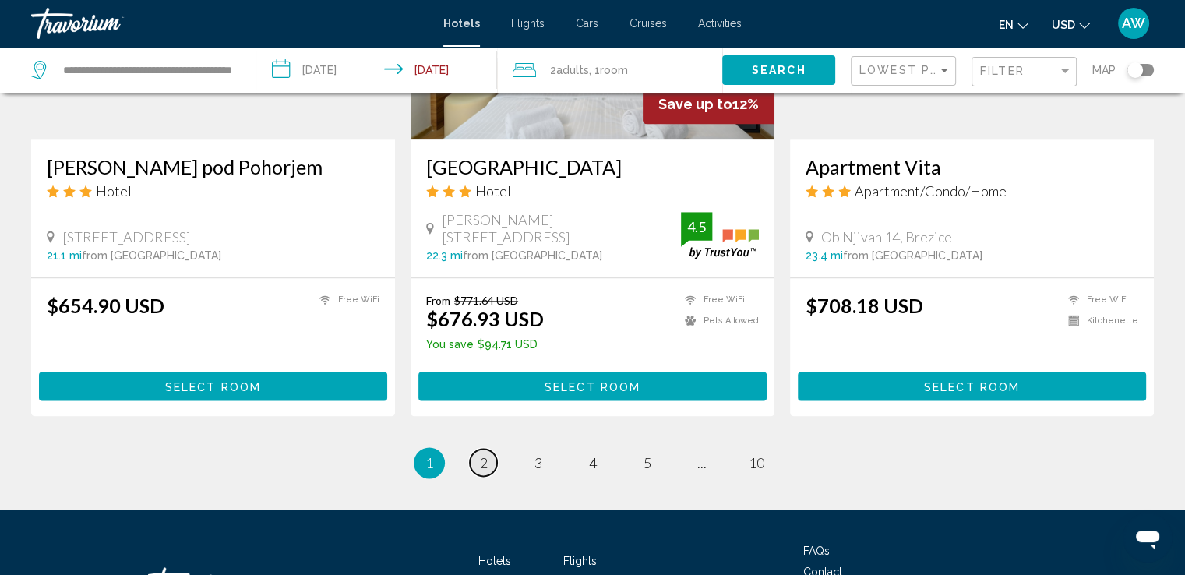
click at [485, 459] on span "2" at bounding box center [484, 462] width 8 height 17
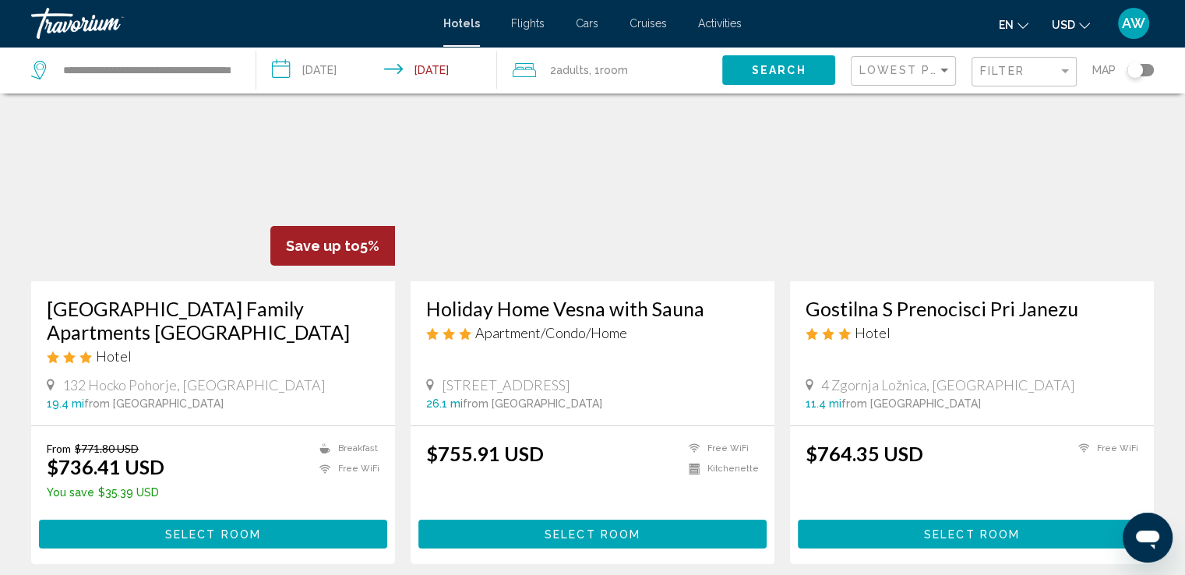
scroll to position [101, 0]
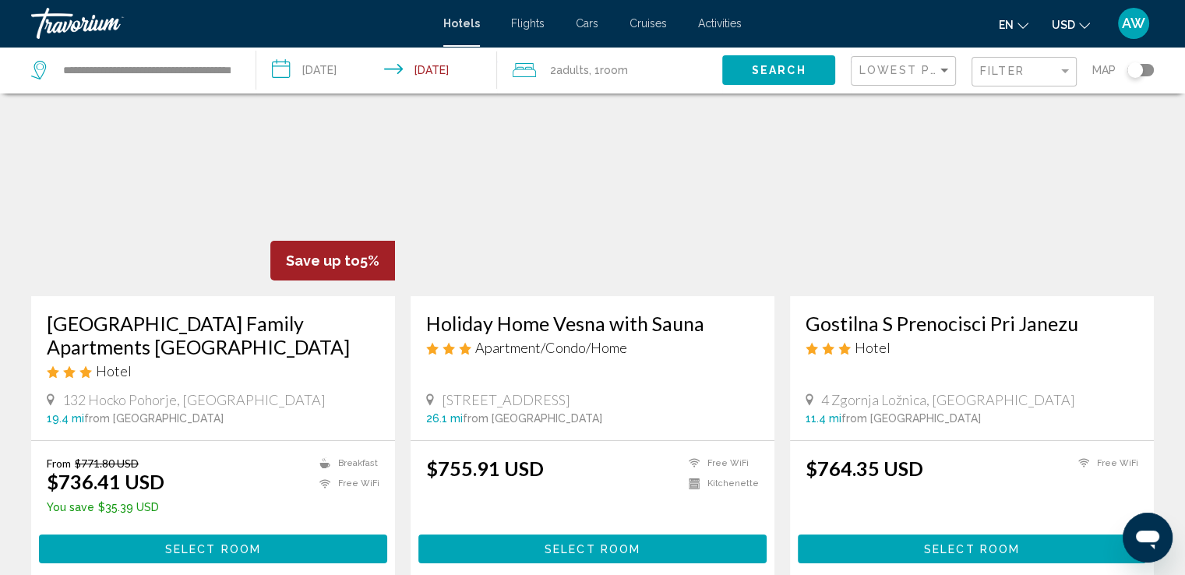
click at [161, 335] on h3 "[GEOGRAPHIC_DATA] Family Apartments [GEOGRAPHIC_DATA]" at bounding box center [213, 335] width 333 height 47
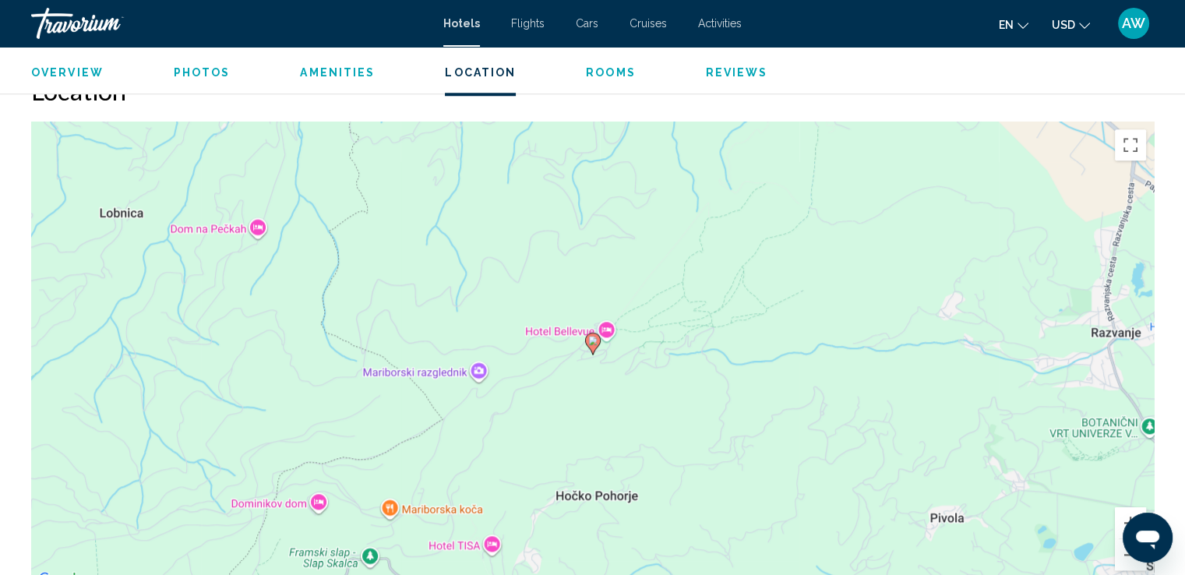
scroll to position [1457, 0]
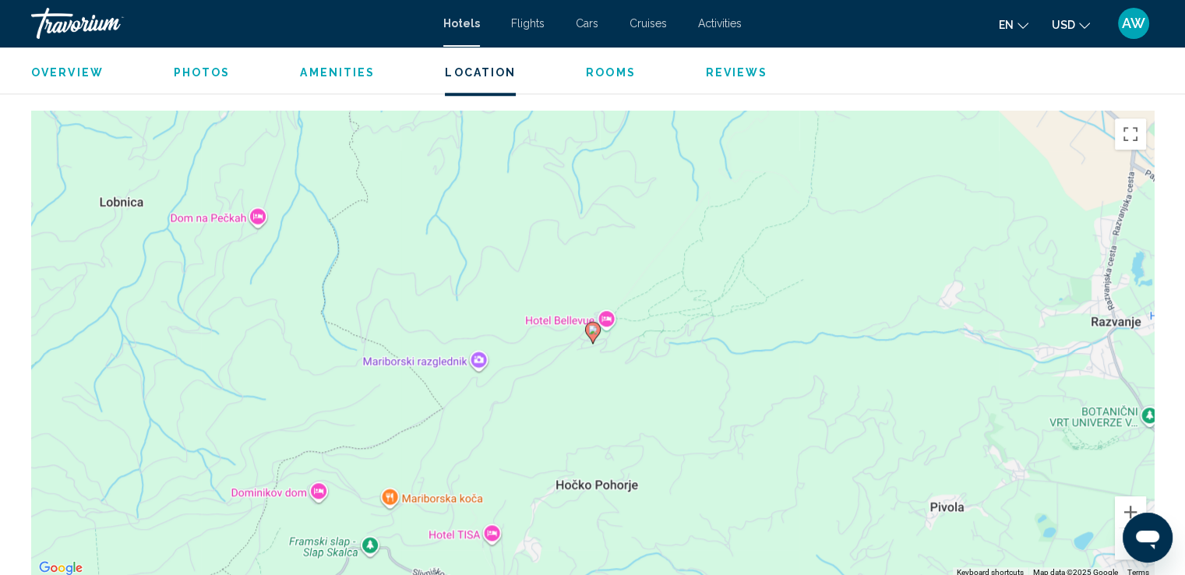
click at [334, 72] on span "Amenities" at bounding box center [337, 72] width 75 height 12
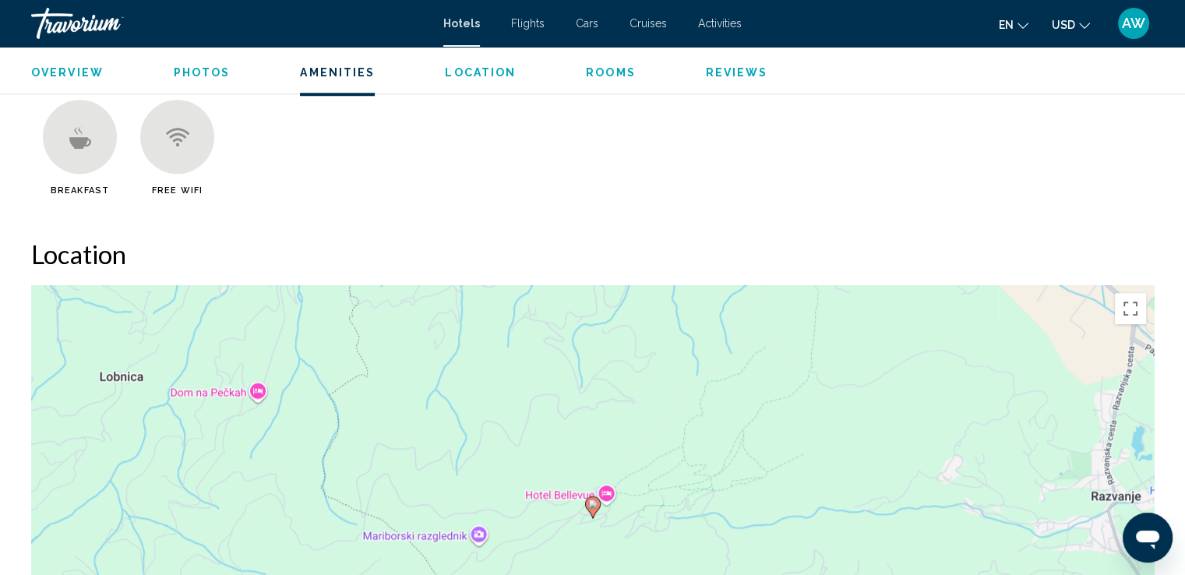
scroll to position [1241, 0]
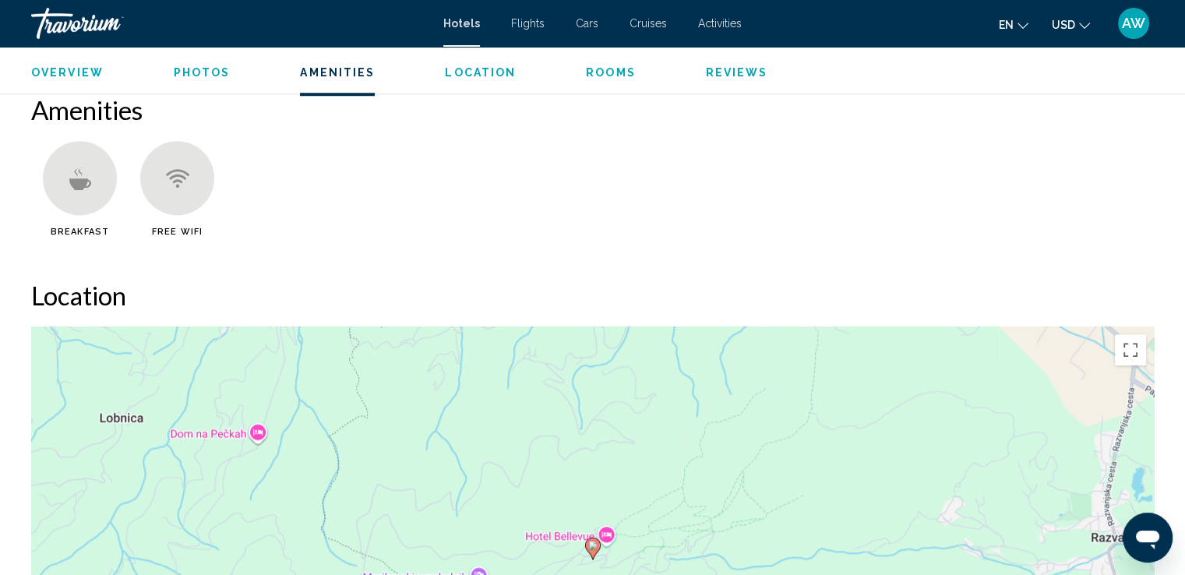
click at [207, 69] on span "Photos" at bounding box center [202, 72] width 57 height 12
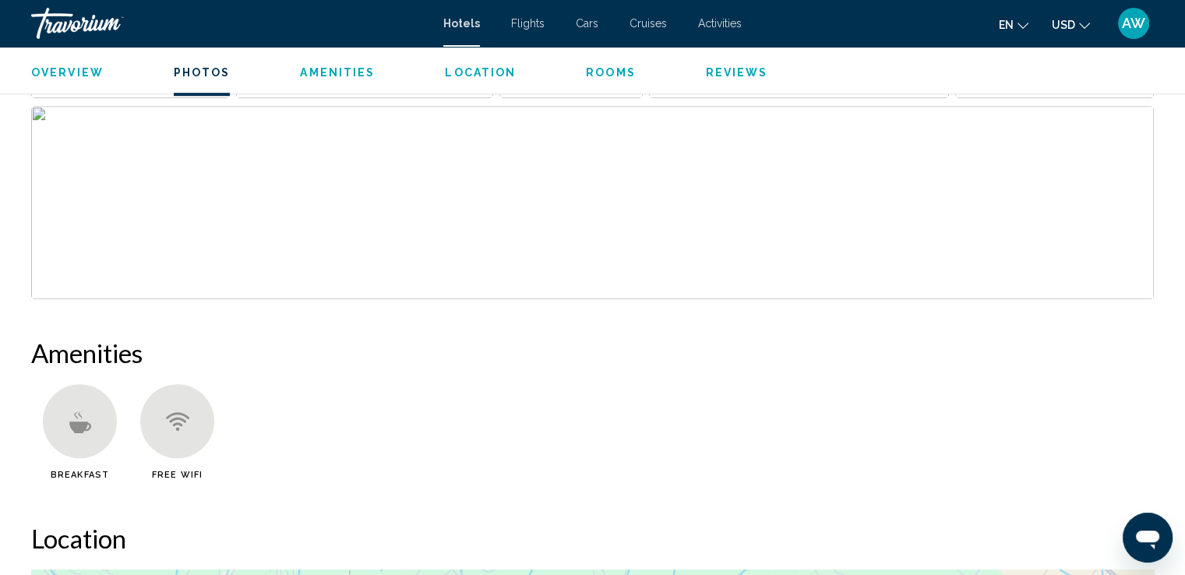
scroll to position [761, 0]
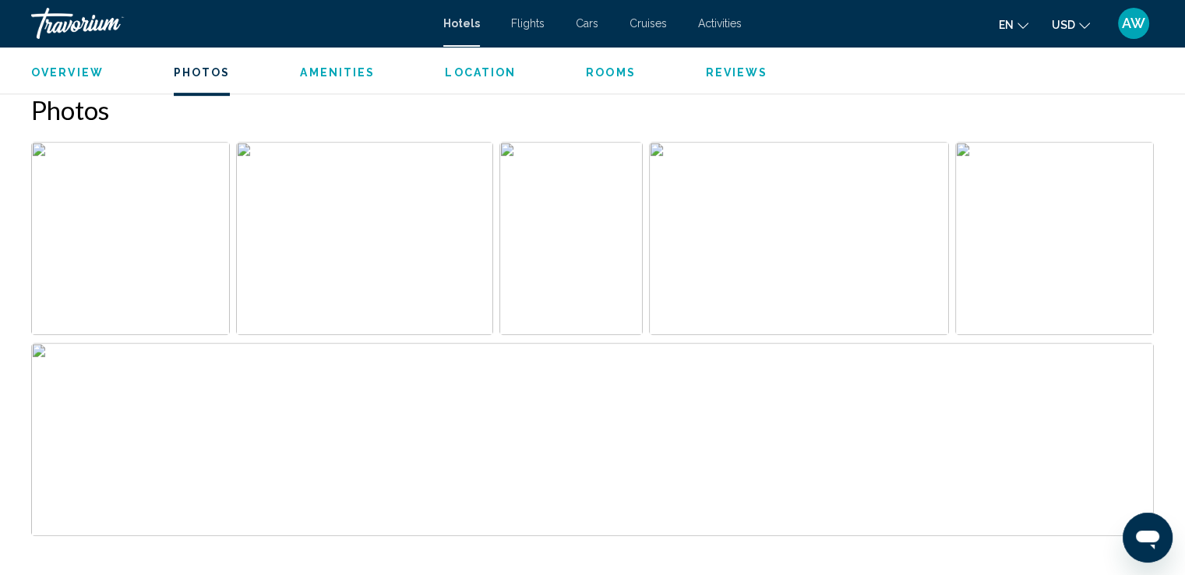
click at [341, 235] on img "Open full-screen image slider" at bounding box center [364, 238] width 257 height 193
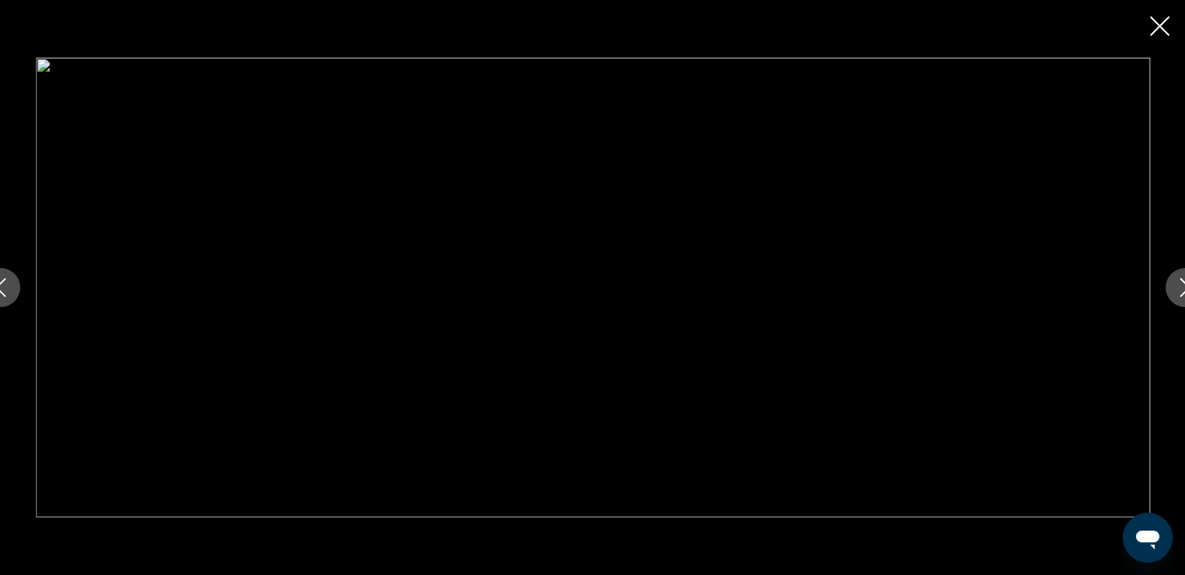
click at [1176, 294] on icon "Next image" at bounding box center [1185, 287] width 19 height 19
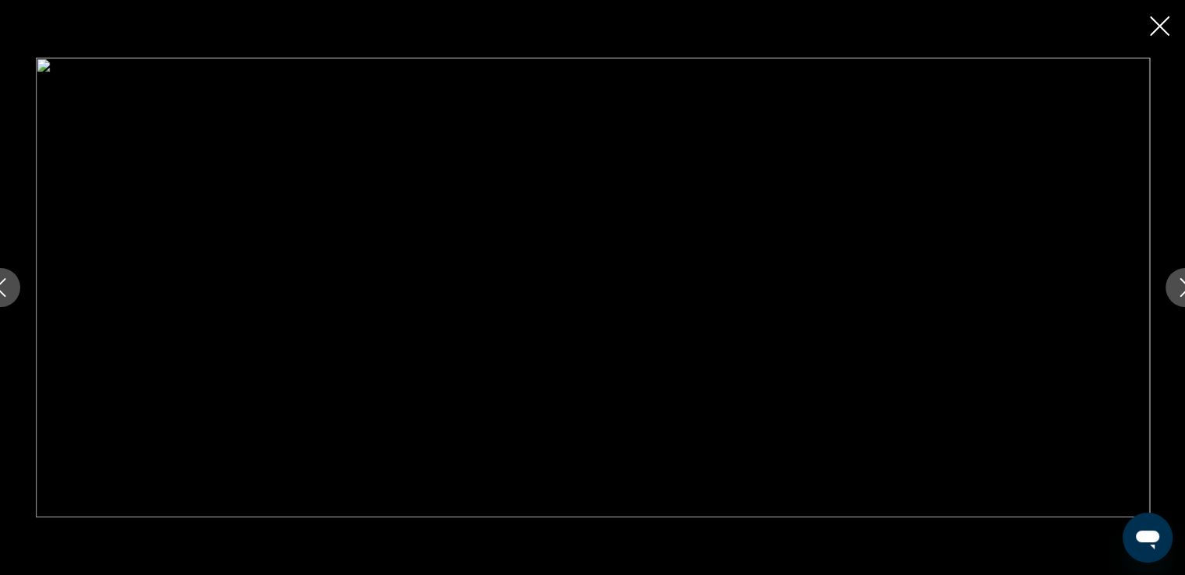
click at [1176, 294] on icon "Next image" at bounding box center [1185, 287] width 19 height 19
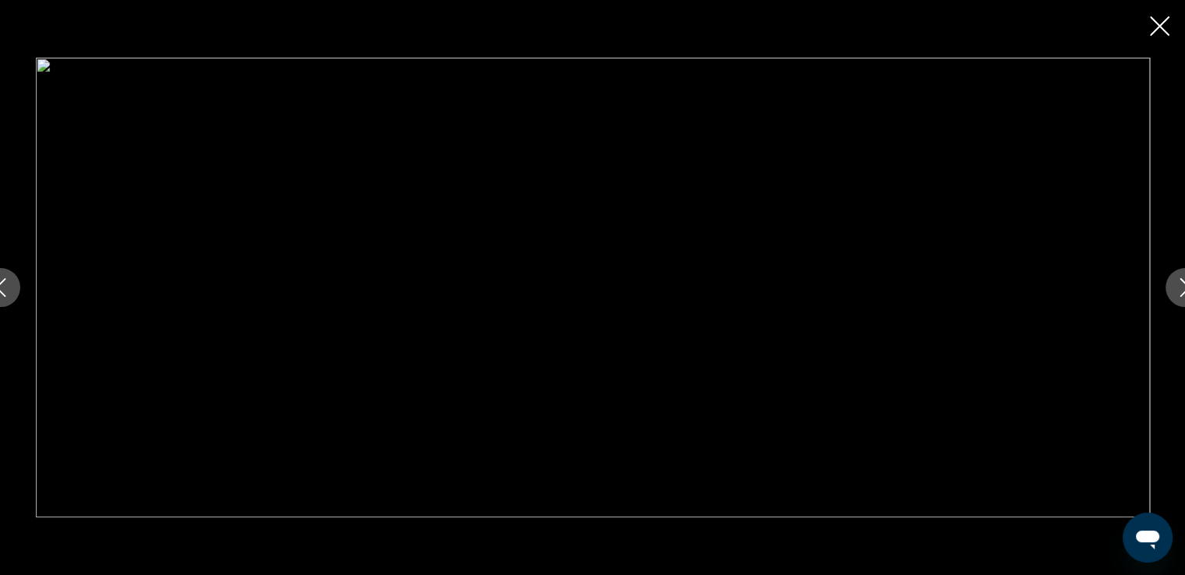
click at [1176, 294] on icon "Next image" at bounding box center [1185, 287] width 19 height 19
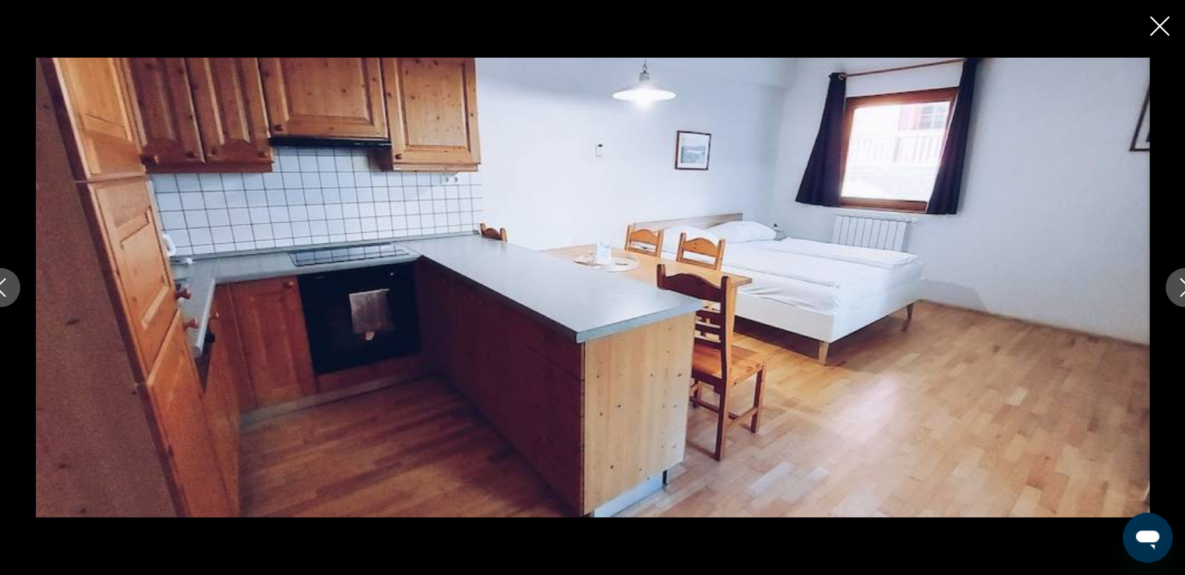
click at [1176, 294] on icon "Next image" at bounding box center [1185, 287] width 19 height 19
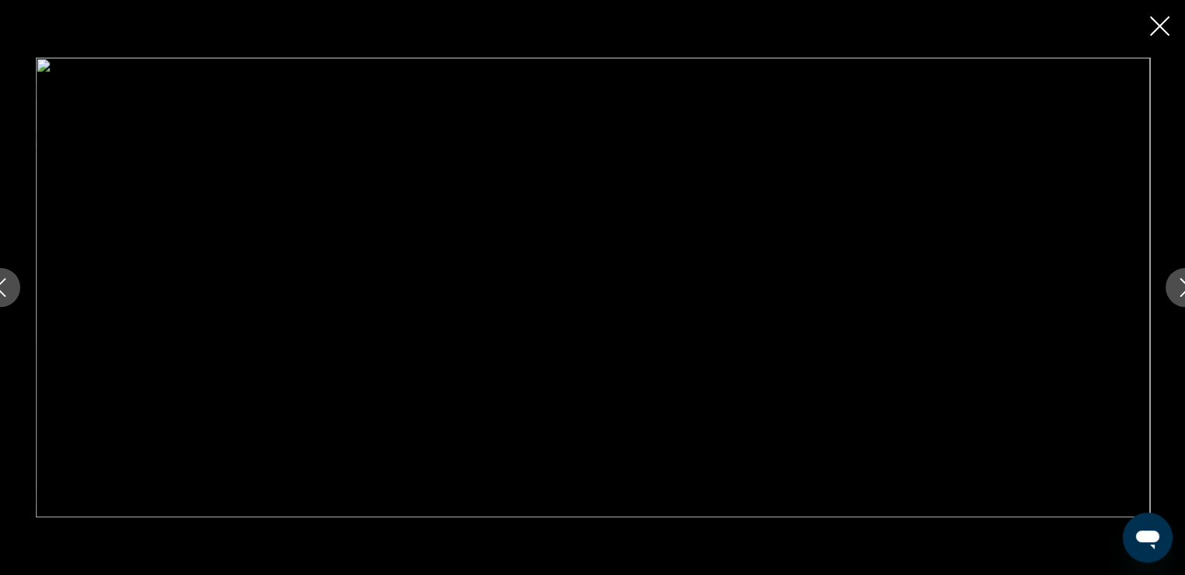
click at [1176, 294] on icon "Next image" at bounding box center [1185, 287] width 19 height 19
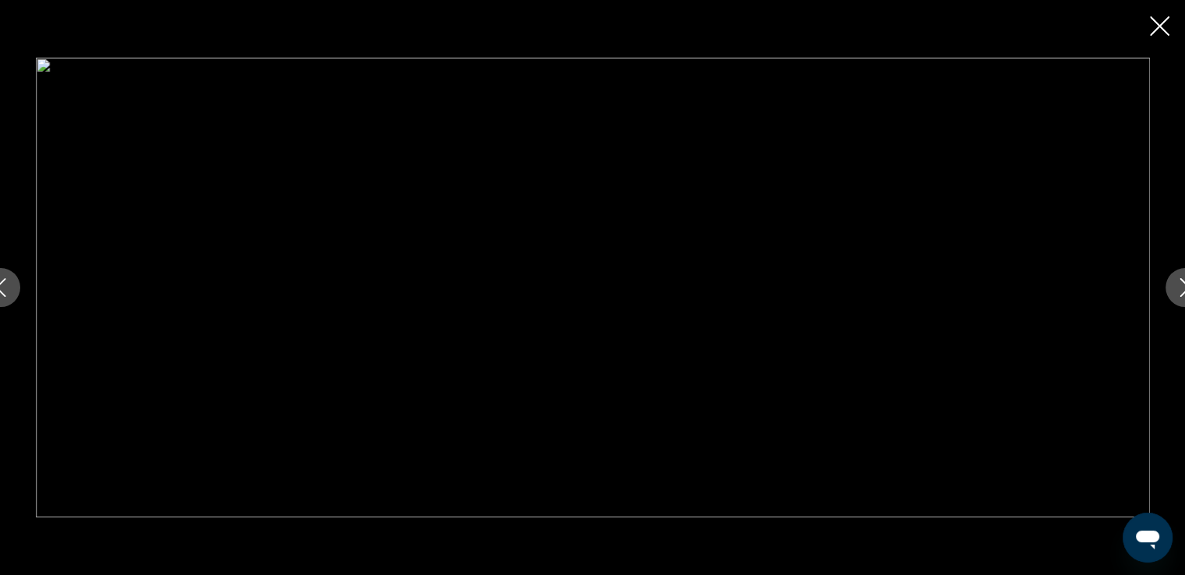
click at [1176, 294] on icon "Next image" at bounding box center [1185, 287] width 19 height 19
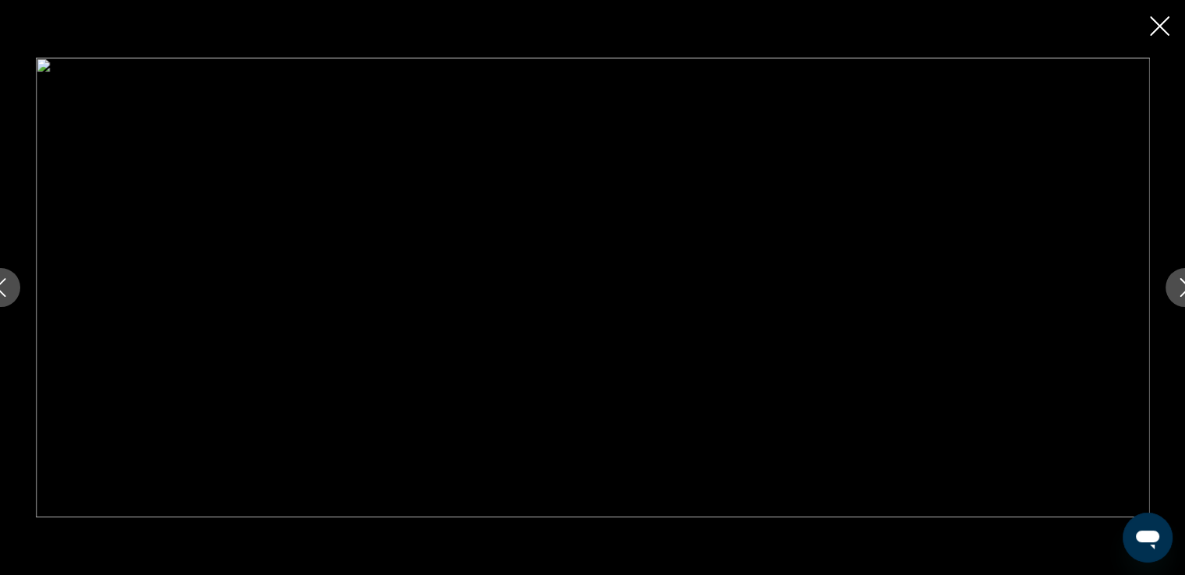
click at [1176, 294] on icon "Next image" at bounding box center [1185, 287] width 19 height 19
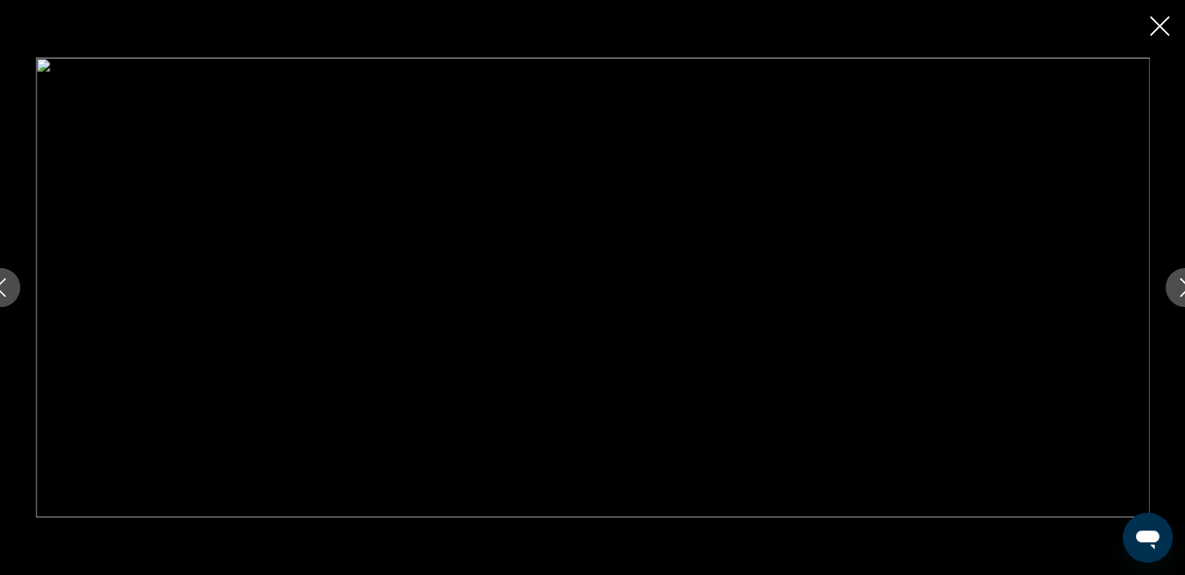
click at [1176, 294] on icon "Next image" at bounding box center [1185, 287] width 19 height 19
